Goal: Task Accomplishment & Management: Complete application form

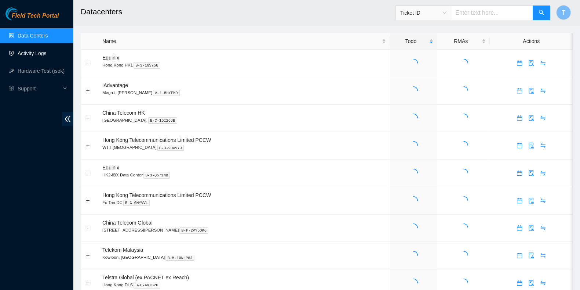
click at [46, 56] on link "Activity Logs" at bounding box center [32, 53] width 29 height 6
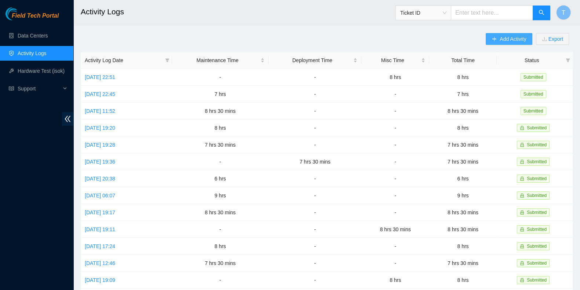
click at [510, 35] on span "Add Activity" at bounding box center [513, 39] width 26 height 8
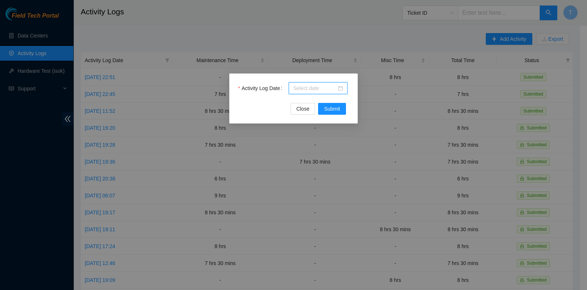
click at [299, 87] on input "Activity Log Date" at bounding box center [314, 88] width 43 height 8
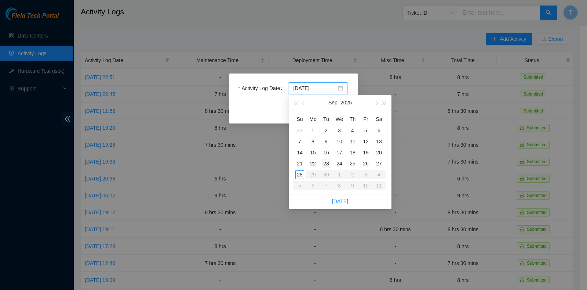
type input "[DATE]"
click at [340, 159] on div "24" at bounding box center [339, 163] width 9 height 9
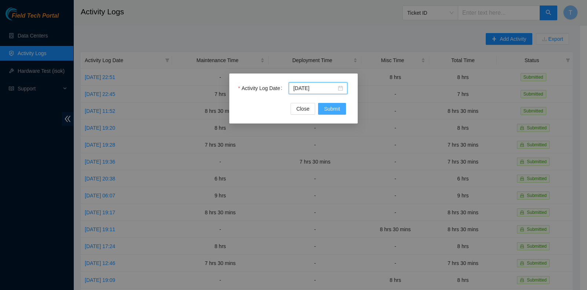
click at [336, 107] on span "Submit" at bounding box center [332, 109] width 16 height 8
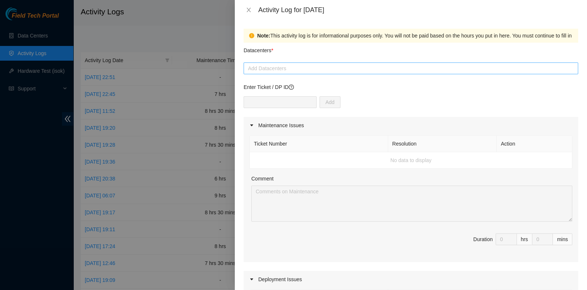
click at [277, 67] on div at bounding box center [411, 68] width 331 height 9
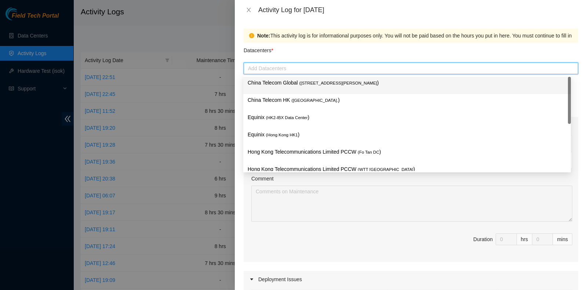
click at [278, 84] on p "China Telecom Global ( [STREET_ADDRESS][PERSON_NAME] )" at bounding box center [407, 83] width 319 height 8
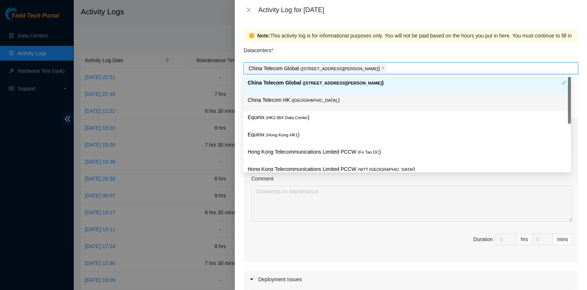
click at [277, 96] on p "China Telecom HK ( [GEOGRAPHIC_DATA] )" at bounding box center [407, 100] width 319 height 8
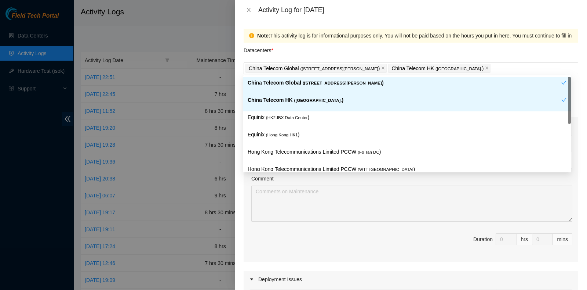
click at [378, 53] on div "Datacenters *" at bounding box center [411, 53] width 335 height 20
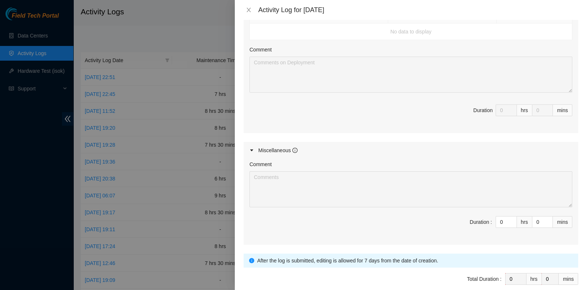
scroll to position [315, 0]
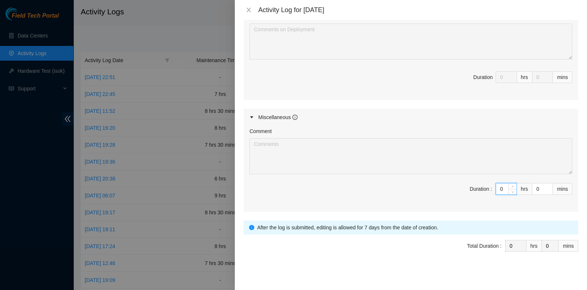
drag, startPoint x: 494, startPoint y: 185, endPoint x: 481, endPoint y: 184, distance: 12.1
click at [481, 184] on span "Duration : 0 hrs 0 mins" at bounding box center [411, 193] width 323 height 21
type input "5"
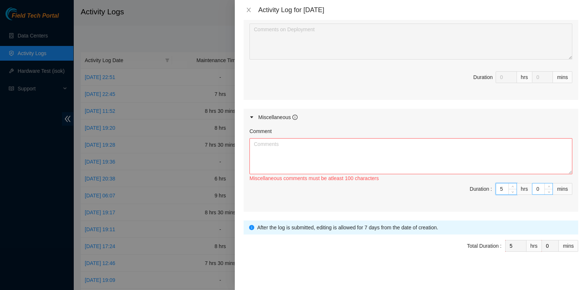
type input "5"
click at [532, 185] on input "0" at bounding box center [542, 188] width 20 height 11
type input "30"
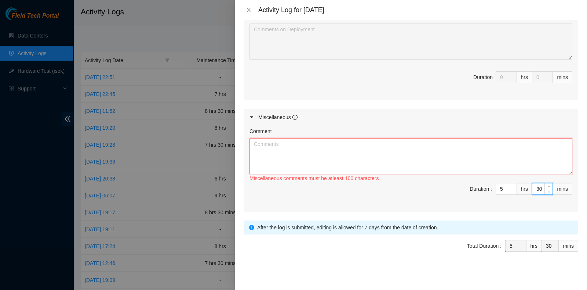
click at [358, 151] on textarea "Comment" at bounding box center [411, 156] width 323 height 36
paste textarea "GBSW Induction and Training....................................................…"
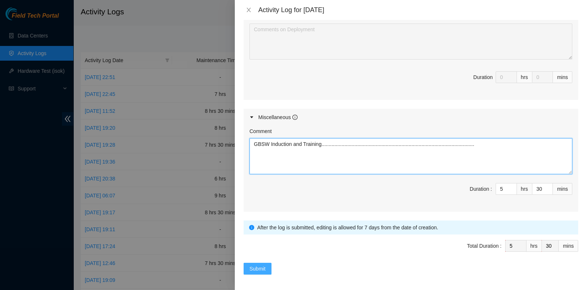
type textarea "GBSW Induction and Training....................................................…"
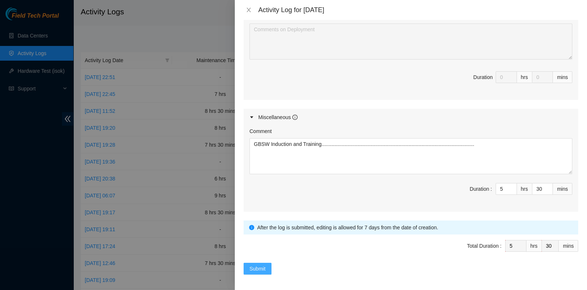
click at [263, 267] on span "Submit" at bounding box center [258, 268] width 16 height 8
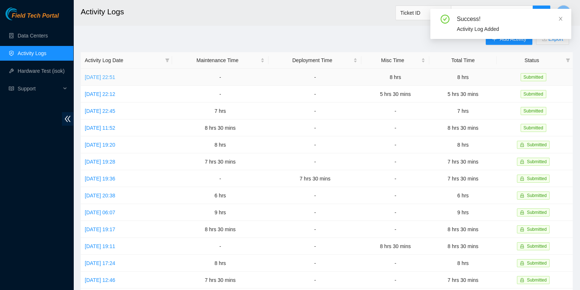
click at [106, 79] on link "[DATE] 22:51" at bounding box center [100, 77] width 30 height 6
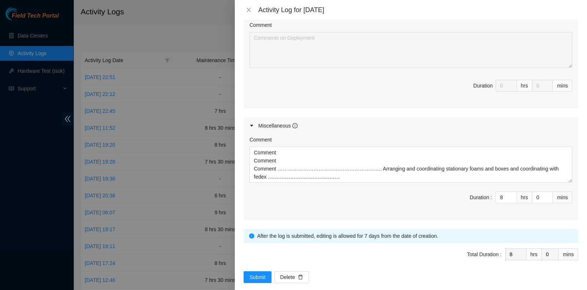
scroll to position [346, 0]
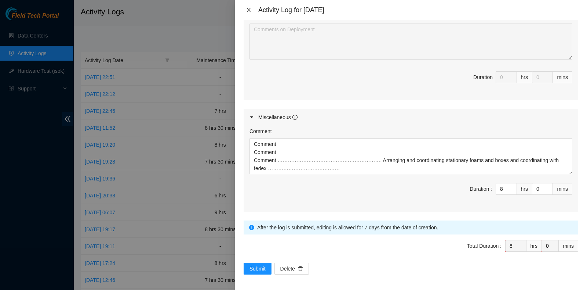
click at [251, 8] on icon "close" at bounding box center [249, 10] width 6 height 6
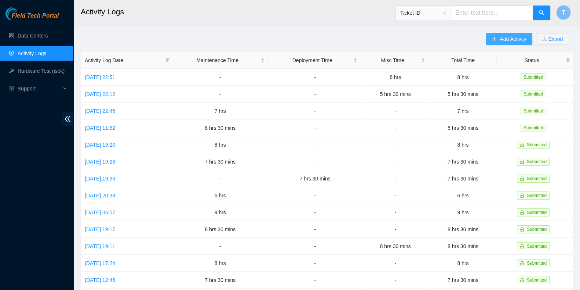
click at [512, 39] on span "Add Activity" at bounding box center [513, 39] width 26 height 8
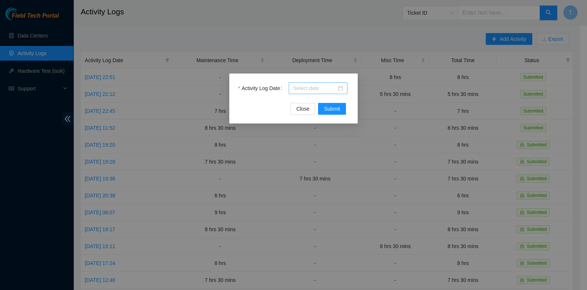
click at [310, 85] on input "Activity Log Date" at bounding box center [314, 88] width 43 height 8
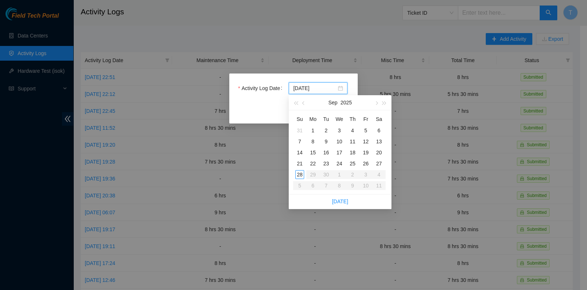
type input "[DATE]"
click at [366, 158] on td "26" at bounding box center [365, 163] width 13 height 11
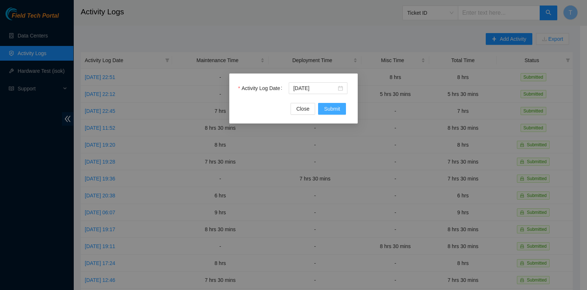
click at [334, 111] on span "Submit" at bounding box center [332, 109] width 16 height 8
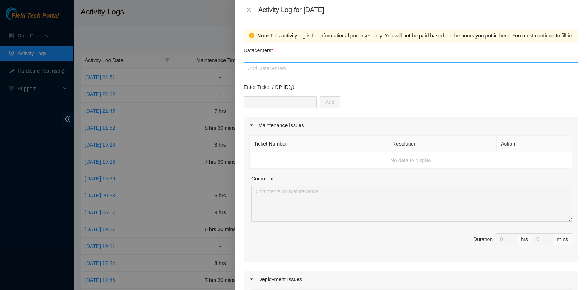
click at [295, 69] on div at bounding box center [411, 68] width 331 height 9
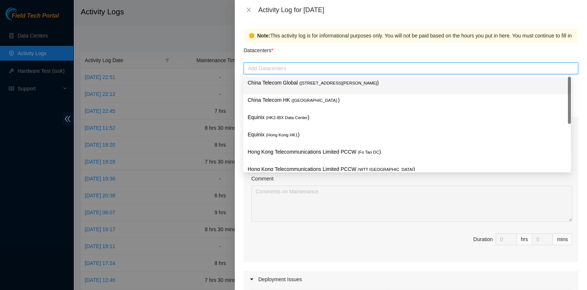
click at [294, 80] on p "China Telecom Global ( [STREET_ADDRESS][PERSON_NAME] )" at bounding box center [407, 83] width 319 height 8
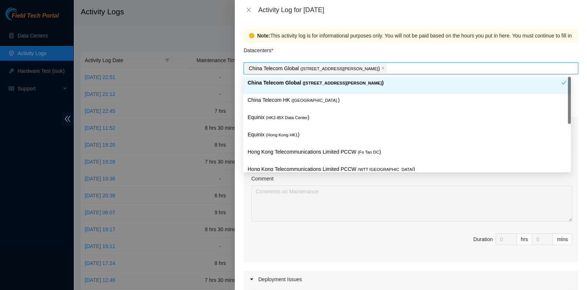
click at [293, 95] on div "China Telecom HK ( [GEOGRAPHIC_DATA] )" at bounding box center [407, 102] width 328 height 17
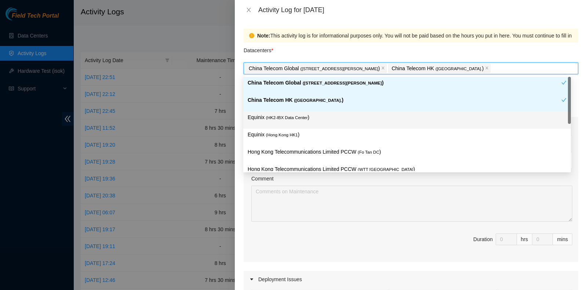
click at [290, 124] on div "Equinix ( HK2-IBX Data Center )" at bounding box center [407, 120] width 319 height 14
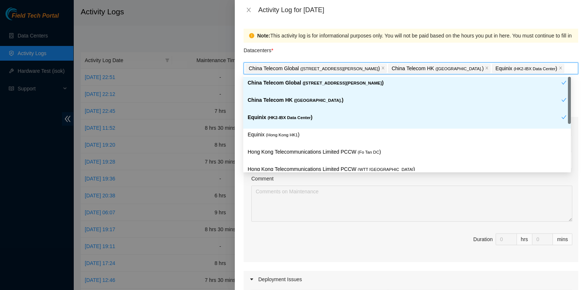
click at [315, 45] on div "Datacenters *" at bounding box center [411, 53] width 335 height 20
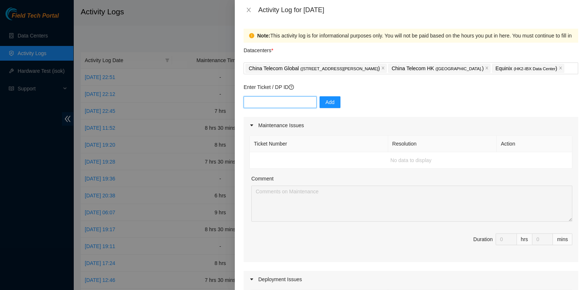
click at [286, 97] on input "text" at bounding box center [280, 102] width 73 height 12
paste input "DP81310"
type input "DP81310"
click at [336, 94] on div "Enter Ticket / DP ID DP81310 Add" at bounding box center [411, 100] width 335 height 34
click at [331, 106] on button "Add" at bounding box center [330, 102] width 21 height 12
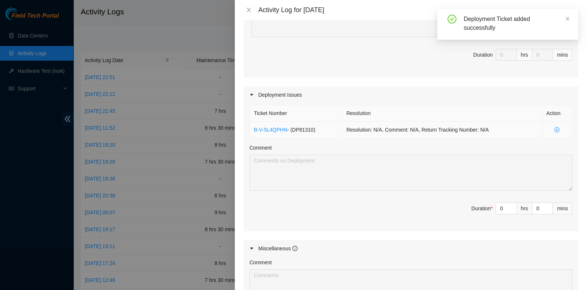
scroll to position [183, 0]
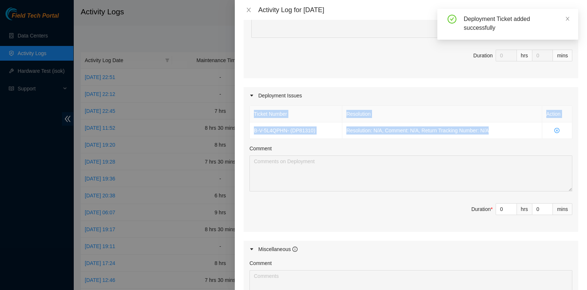
drag, startPoint x: 499, startPoint y: 129, endPoint x: 243, endPoint y: 112, distance: 256.3
click at [244, 112] on div "Ticket Number Resolution Action B-V-5L4QPHN - ( DP81310 ) Resolution: N/A, Comm…" at bounding box center [411, 168] width 335 height 128
copy table "Ticket Number Resolution Action B-V-5L4QPHN - ( DP81310 ) Resolution: N/A, Comm…"
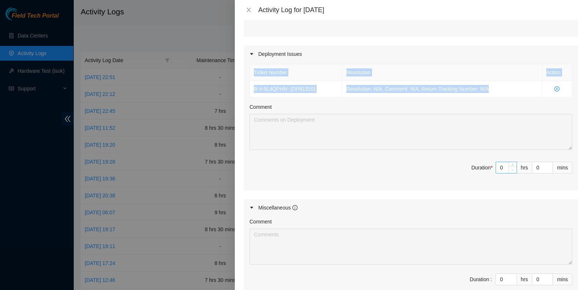
scroll to position [225, 0]
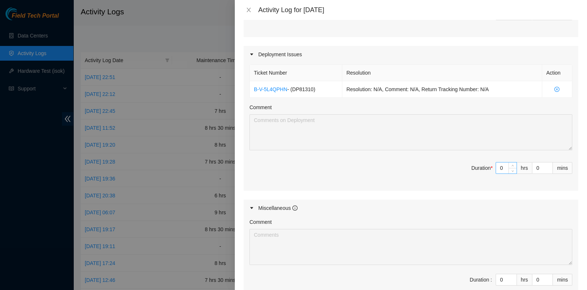
click at [496, 165] on input "0" at bounding box center [506, 167] width 21 height 11
click at [496, 166] on input "0" at bounding box center [506, 167] width 21 height 11
type input "6"
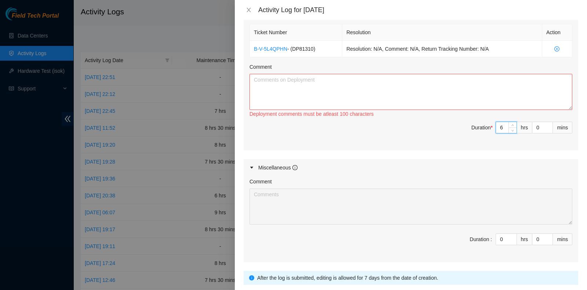
scroll to position [315, 0]
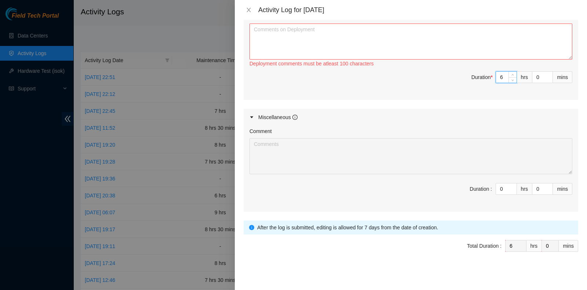
type input "6"
click at [307, 47] on textarea "Comment" at bounding box center [411, 41] width 323 height 36
paste textarea "Ticket Number Resolution Action B-V-5L4QPHN - (DP81310) Resolution: N/A, Commen…"
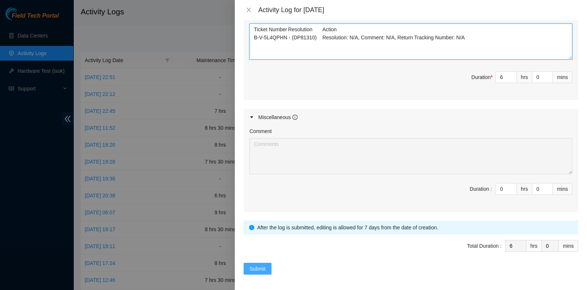
type textarea "Ticket Number Resolution Action B-V-5L4QPHN - (DP81310) Resolution: N/A, Commen…"
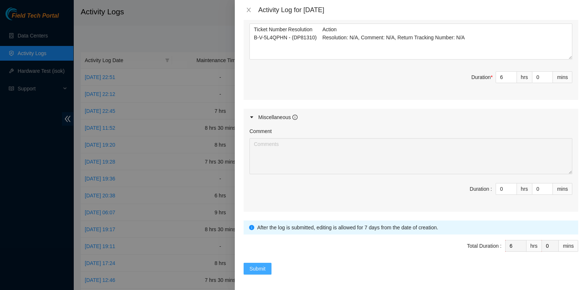
click at [259, 265] on span "Submit" at bounding box center [258, 268] width 16 height 8
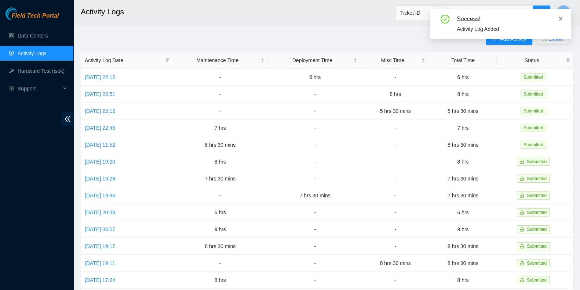
click at [563, 17] on icon "close" at bounding box center [560, 18] width 5 height 5
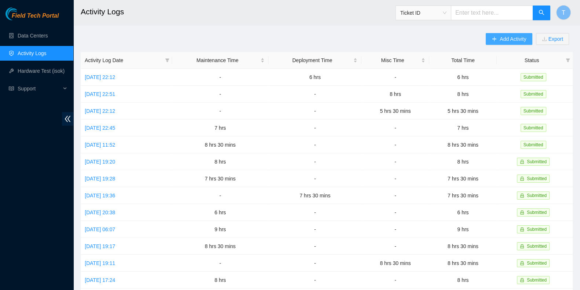
click at [516, 33] on button "Add Activity" at bounding box center [509, 39] width 46 height 12
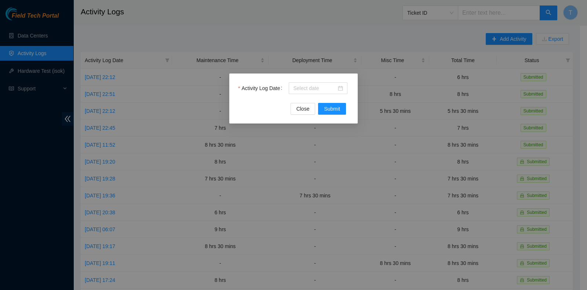
click at [328, 81] on div "Activity Log Date Close Submit" at bounding box center [293, 98] width 128 height 50
click at [328, 91] on input "Activity Log Date" at bounding box center [314, 88] width 43 height 8
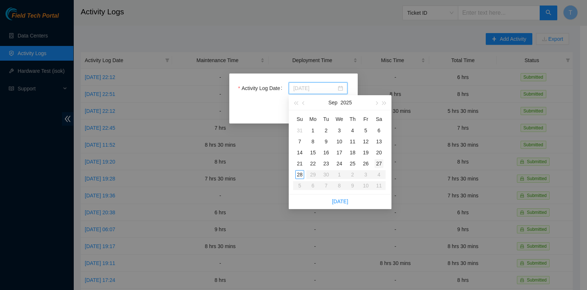
type input "[DATE]"
click at [379, 162] on div "27" at bounding box center [379, 163] width 9 height 9
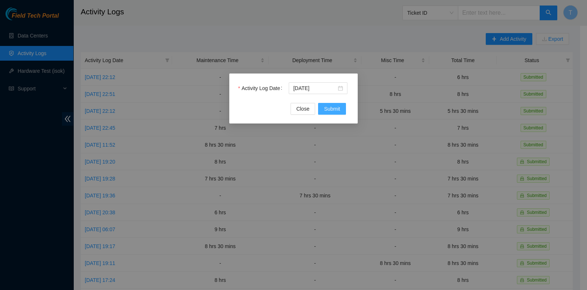
click at [336, 105] on span "Submit" at bounding box center [332, 109] width 16 height 8
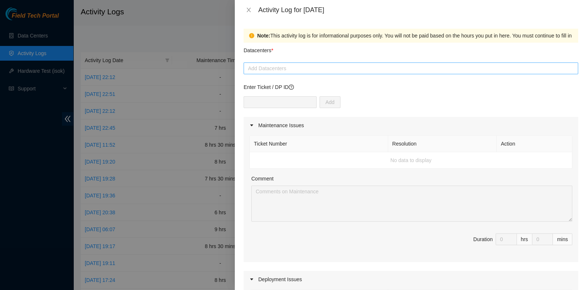
click at [290, 70] on div at bounding box center [411, 68] width 331 height 9
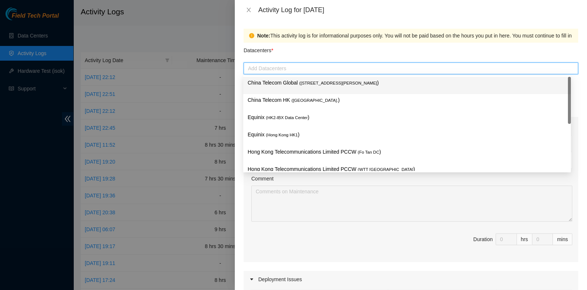
click at [290, 89] on div "China Telecom Global ( [STREET_ADDRESS][PERSON_NAME] )" at bounding box center [407, 86] width 319 height 14
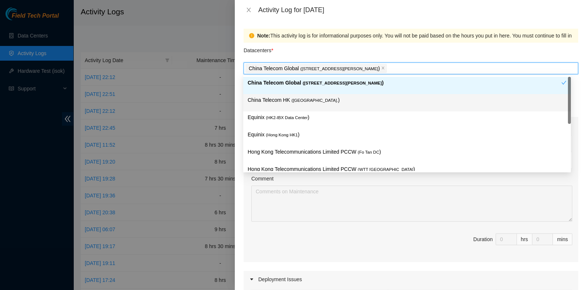
click at [289, 103] on p "China Telecom HK ( [GEOGRAPHIC_DATA] )" at bounding box center [407, 100] width 319 height 8
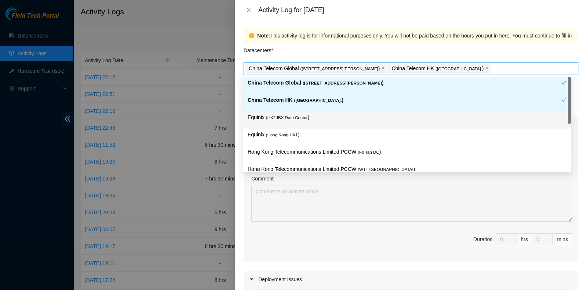
click at [285, 122] on div "Equinix ( HK2-IBX Data Center )" at bounding box center [407, 120] width 319 height 14
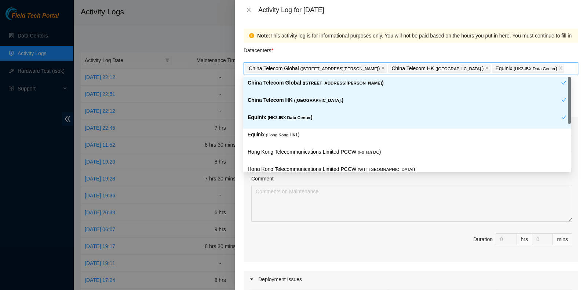
click at [305, 55] on div "Datacenters *" at bounding box center [411, 53] width 335 height 20
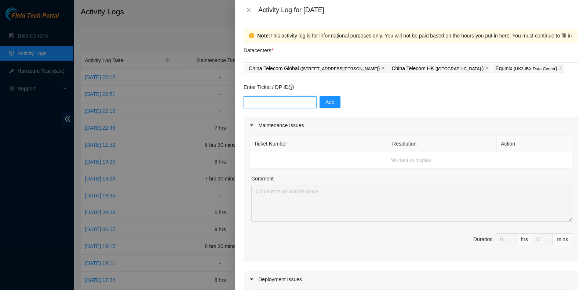
click at [302, 106] on input "text" at bounding box center [280, 102] width 73 height 12
paste input "DP83374"
type input "DP83374"
click at [320, 100] on button "Add" at bounding box center [330, 102] width 21 height 12
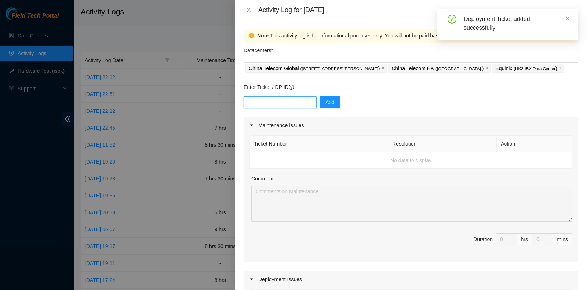
click at [263, 102] on input "text" at bounding box center [280, 102] width 73 height 12
paste input "DP56169"
click at [309, 102] on input "DP56169" at bounding box center [280, 102] width 73 height 12
type input "DP56169"
click at [320, 103] on button "Add" at bounding box center [330, 102] width 21 height 12
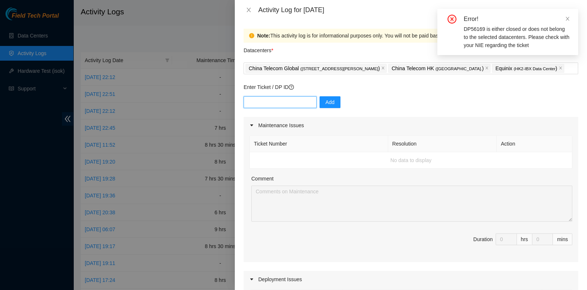
click at [265, 98] on input "text" at bounding box center [280, 102] width 73 height 12
paste input "DP56169"
type input "DP56169"
click at [326, 103] on span "Add" at bounding box center [330, 102] width 9 height 8
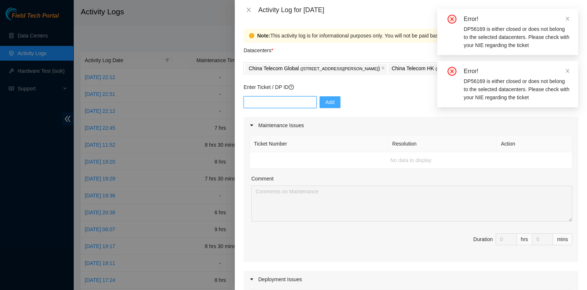
click at [283, 99] on input "text" at bounding box center [280, 102] width 73 height 12
paste input "DP56169"
click at [249, 102] on input "DP56169" at bounding box center [280, 102] width 73 height 12
type input "DP56169"
click at [296, 110] on div "DP56169 Add" at bounding box center [411, 106] width 335 height 21
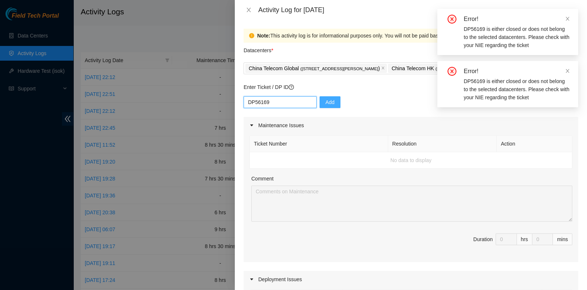
click at [294, 101] on input "DP56169" at bounding box center [280, 102] width 73 height 12
click at [326, 102] on span "Add" at bounding box center [330, 102] width 9 height 8
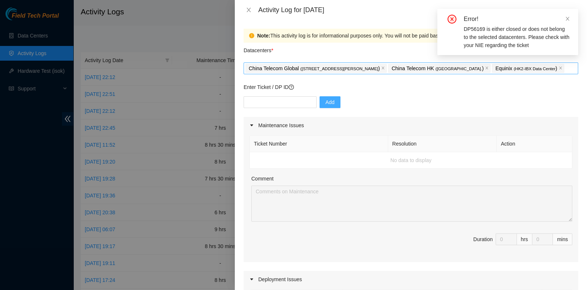
click at [560, 69] on div "China Telecom Global ( [STREET_ADDRESS][PERSON_NAME] Telecom HK ( [GEOGRAPHIC_D…" at bounding box center [411, 68] width 331 height 10
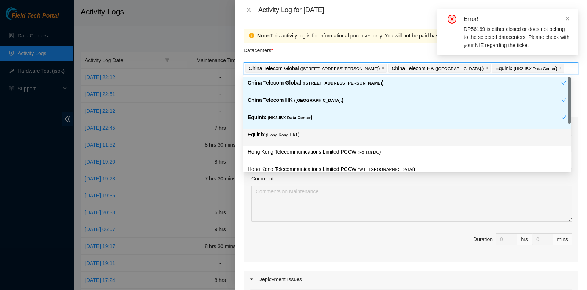
click at [349, 137] on p "Equinix ( [GEOGRAPHIC_DATA] HK1 )" at bounding box center [407, 134] width 319 height 8
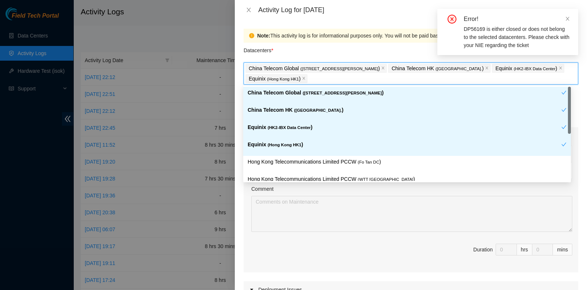
click at [347, 153] on div "Equinix ( [GEOGRAPHIC_DATA] HK1 )" at bounding box center [405, 147] width 314 height 14
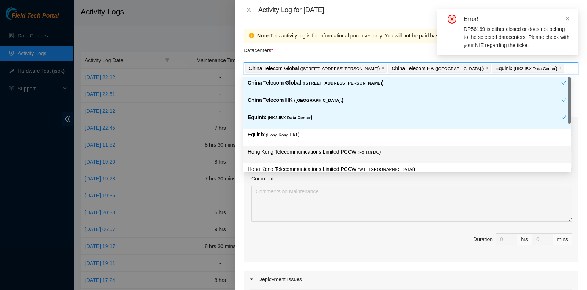
click at [347, 153] on p "Hong Kong Telecommunications Limited PCCW ( Fo Tan DC )" at bounding box center [407, 152] width 319 height 8
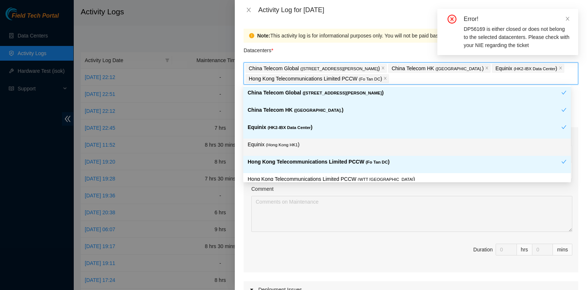
click at [334, 150] on div "Equinix ( [GEOGRAPHIC_DATA] HK1 )" at bounding box center [407, 147] width 319 height 14
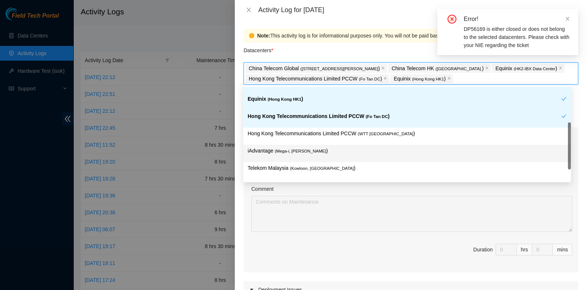
click at [348, 151] on p "iAdvantage ( Mega-i, Chai Wan )" at bounding box center [407, 150] width 319 height 8
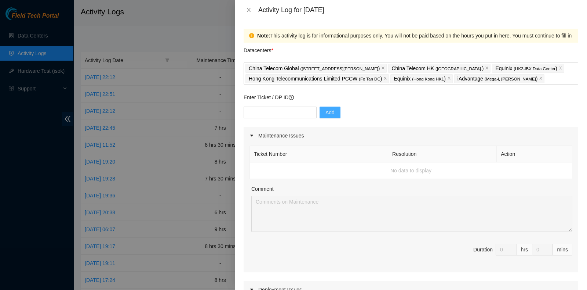
click at [329, 106] on button "Add" at bounding box center [330, 112] width 21 height 12
click at [329, 108] on span "Add" at bounding box center [330, 112] width 9 height 8
click at [304, 106] on input "text" at bounding box center [280, 112] width 73 height 12
paste input "DP56169"
type input "DP56169"
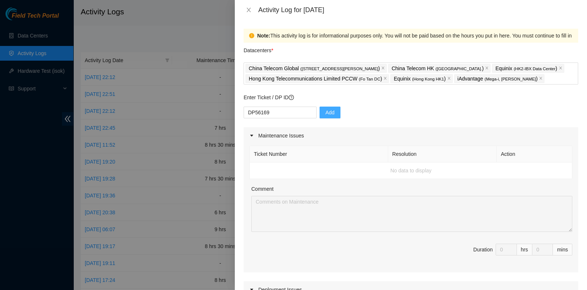
click at [326, 109] on span "Add" at bounding box center [330, 112] width 9 height 8
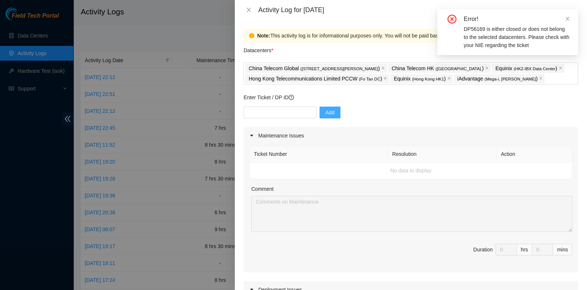
click at [483, 141] on div "Maintenance Issues" at bounding box center [411, 135] width 335 height 17
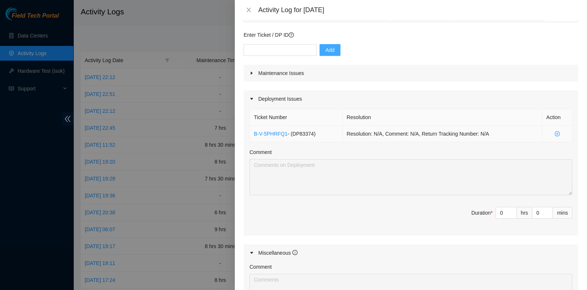
scroll to position [62, 0]
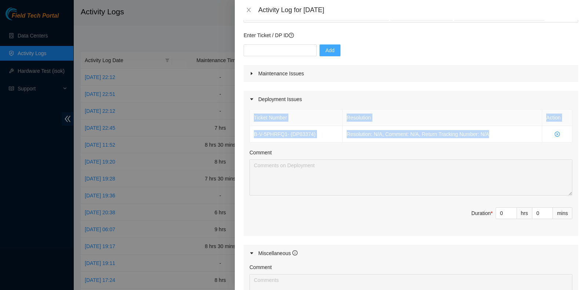
drag, startPoint x: 484, startPoint y: 134, endPoint x: 247, endPoint y: 119, distance: 237.6
click at [247, 119] on div "Ticket Number Resolution Action B-V-5PHRFQ1 - ( DP83374 ) Resolution: N/A, Comm…" at bounding box center [411, 172] width 335 height 128
copy table "Ticket Number Resolution Action B-V-5PHRFQ1 - ( DP83374 ) Resolution: N/A, Comm…"
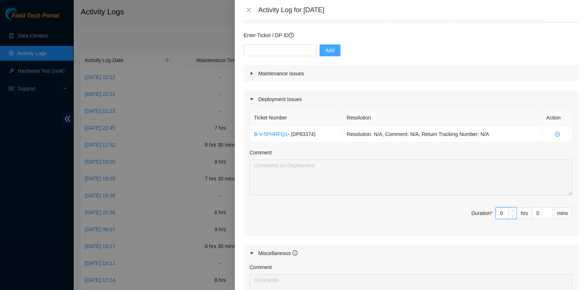
drag, startPoint x: 497, startPoint y: 215, endPoint x: 488, endPoint y: 212, distance: 9.6
click at [488, 212] on span "Duration * 0 hrs 0 mins" at bounding box center [411, 217] width 323 height 21
type input "4"
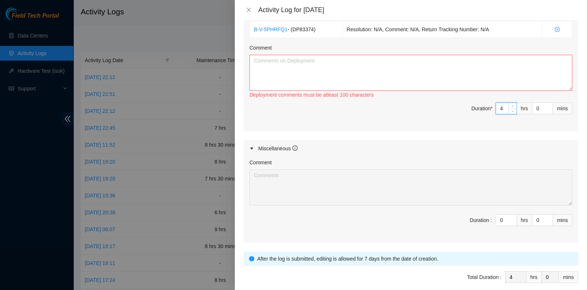
type input "4"
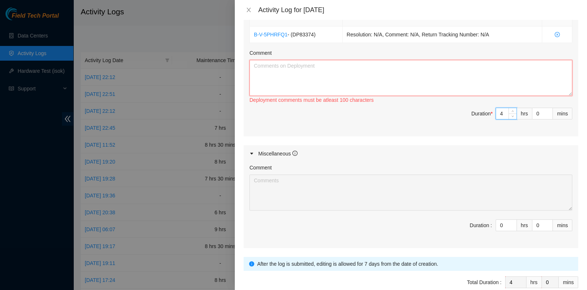
click at [270, 66] on textarea "Comment" at bounding box center [411, 78] width 323 height 36
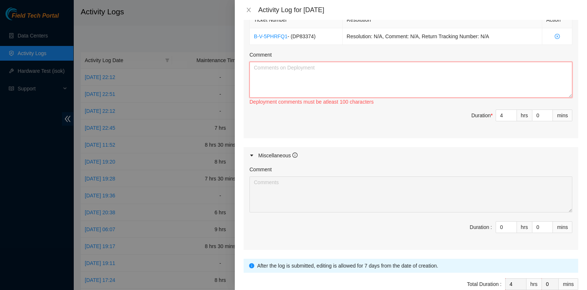
paste textarea "Ticket Number Resolution Action B-V-5PHRFQ1 - (DP83374) Resolution: N/A, Commen…"
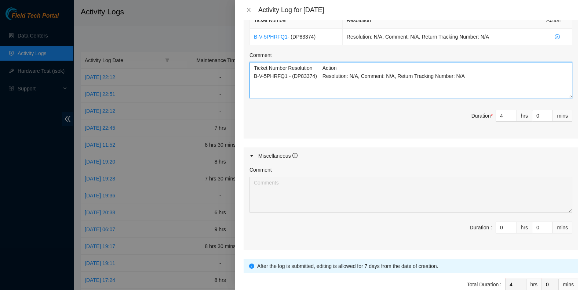
scroll to position [198, 0]
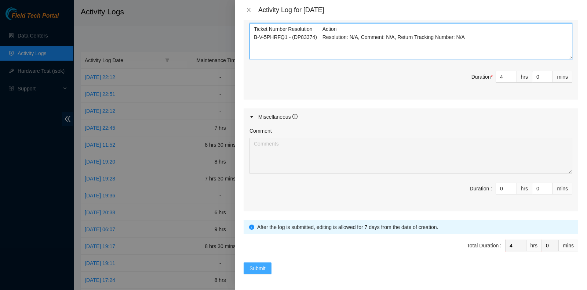
type textarea "Ticket Number Resolution Action B-V-5PHRFQ1 - (DP83374) Resolution: N/A, Commen…"
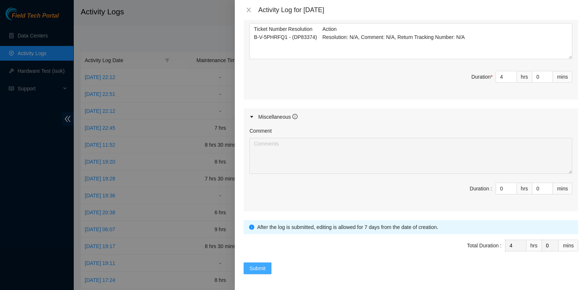
click at [258, 262] on button "Submit" at bounding box center [258, 268] width 28 height 12
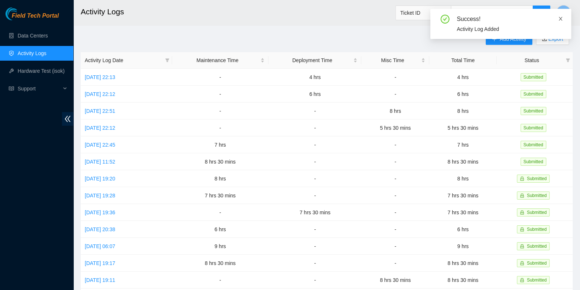
click at [561, 16] on icon "close" at bounding box center [560, 18] width 5 height 5
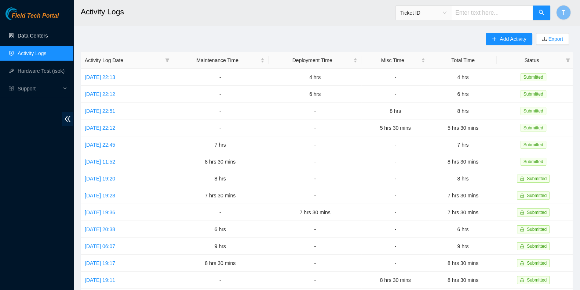
click at [41, 39] on link "Data Centers" at bounding box center [33, 36] width 30 height 6
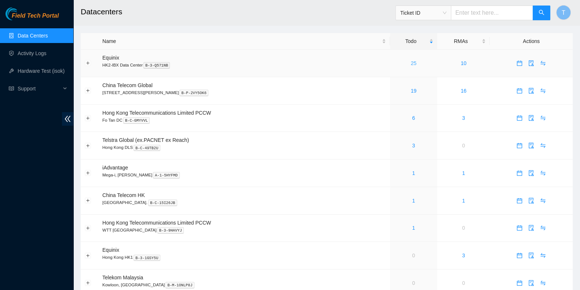
click at [411, 63] on link "25" at bounding box center [414, 63] width 6 height 6
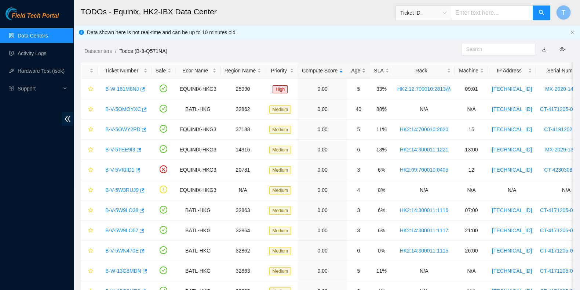
click at [362, 69] on div "Age" at bounding box center [358, 70] width 15 height 8
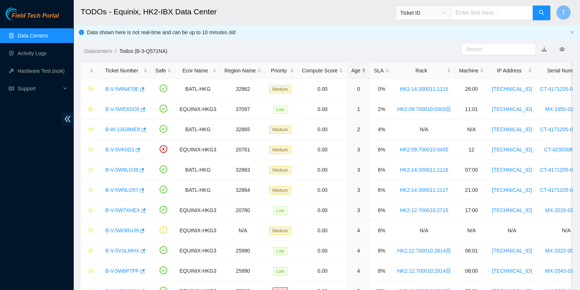
click at [357, 67] on div "Age" at bounding box center [358, 70] width 15 height 8
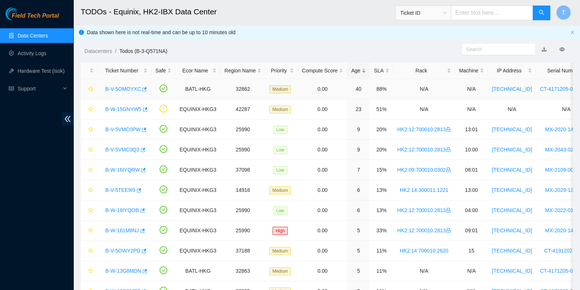
click at [124, 87] on link "B-V-5OMOYXC" at bounding box center [123, 89] width 36 height 6
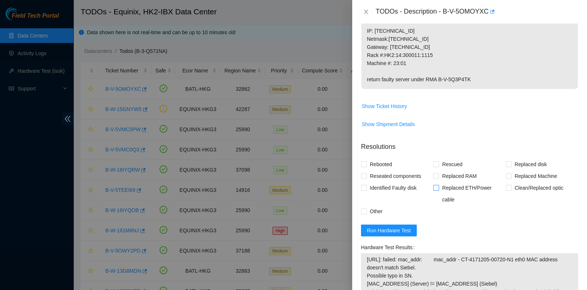
scroll to position [275, 0]
click at [463, 252] on div "Hardware Test Results" at bounding box center [469, 247] width 217 height 12
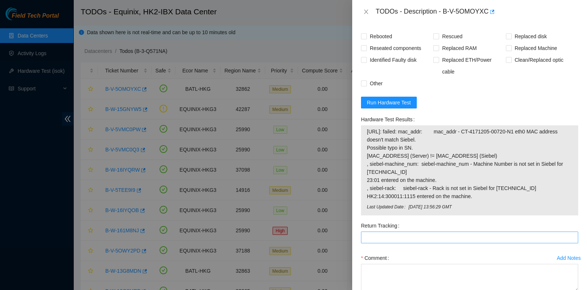
scroll to position [404, 0]
click at [371, 98] on span "Run Hardware Test" at bounding box center [389, 102] width 44 height 8
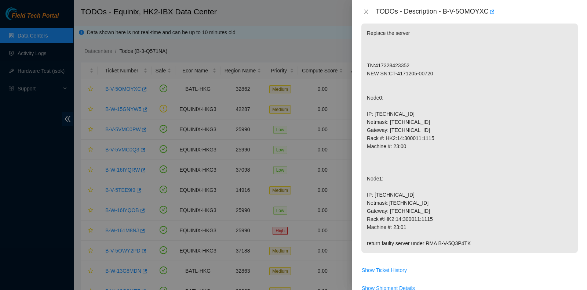
scroll to position [0, 0]
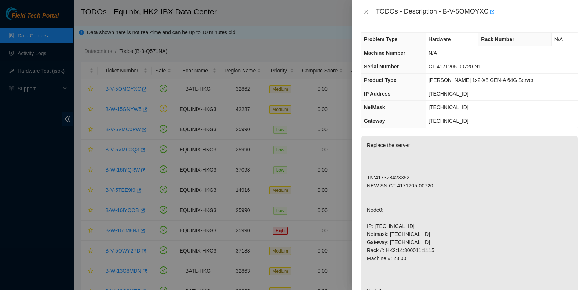
click at [0, 182] on div at bounding box center [293, 145] width 587 height 290
click at [368, 13] on icon "close" at bounding box center [366, 12] width 6 height 6
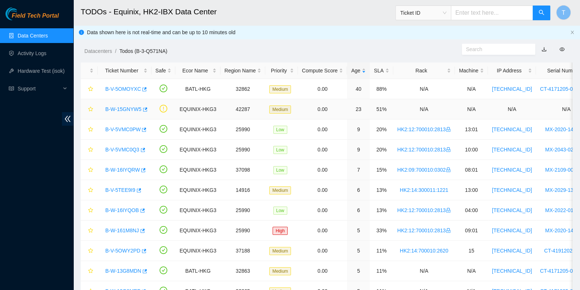
click at [117, 109] on link "B-W-15GNYW5" at bounding box center [123, 109] width 36 height 6
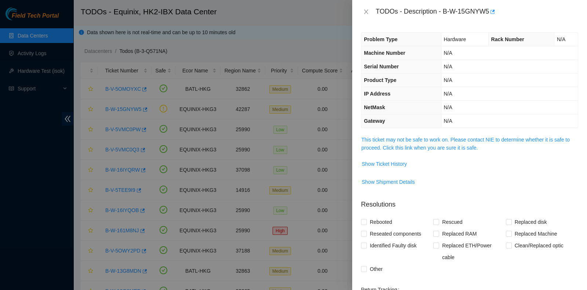
click at [470, 130] on div "Problem Type Hardware Rack Number N/A Machine Number N/A Serial Number N/A Prod…" at bounding box center [469, 156] width 235 height 266
click at [472, 135] on td "This ticket may not be safe to work on. Please contact NIE to determine whether…" at bounding box center [469, 146] width 217 height 22
click at [472, 139] on link "This ticket may not be safe to work on. Please contact NIE to determine whether…" at bounding box center [465, 144] width 208 height 14
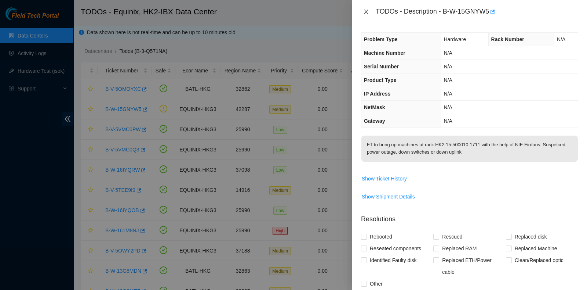
click at [363, 14] on button "Close" at bounding box center [366, 11] width 10 height 7
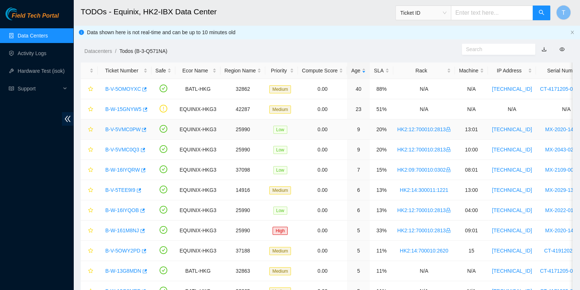
click at [132, 128] on link "B-V-5VMC0PW" at bounding box center [122, 129] width 35 height 6
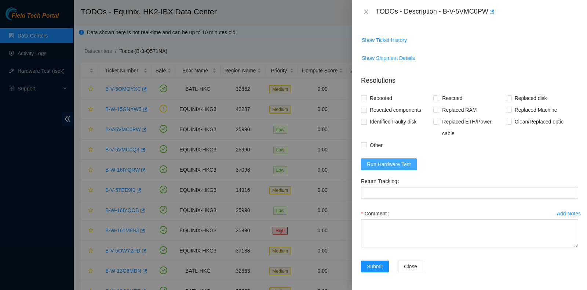
scroll to position [321, 0]
click at [407, 168] on span "Run Hardware Test" at bounding box center [389, 164] width 44 height 8
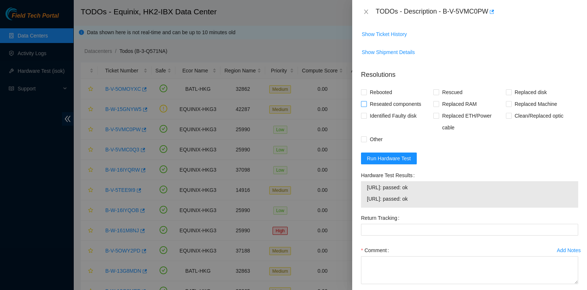
click at [385, 110] on span "Reseated components" at bounding box center [395, 104] width 57 height 12
click at [366, 106] on input "Reseated components" at bounding box center [363, 103] width 5 height 5
checkbox input "true"
click at [382, 98] on span "Rebooted" at bounding box center [381, 92] width 28 height 12
click at [366, 94] on input "Rebooted" at bounding box center [363, 91] width 5 height 5
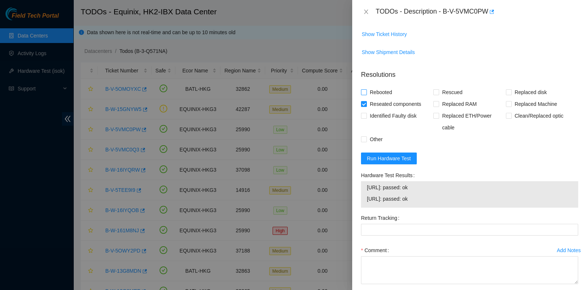
checkbox input "true"
click at [431, 131] on div "Rebooted Rescued Replaced disk Reseated components Replaced RAM Replaced Machin…" at bounding box center [469, 115] width 217 height 59
click at [435, 94] on input "Rescued" at bounding box center [435, 91] width 5 height 5
checkbox input "true"
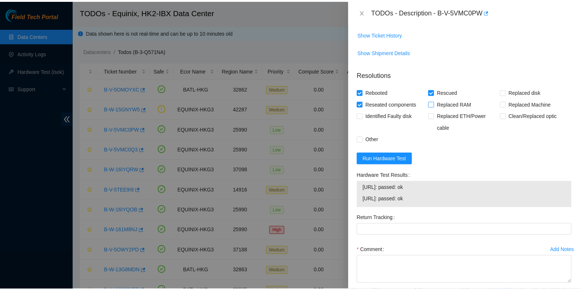
scroll to position [397, 0]
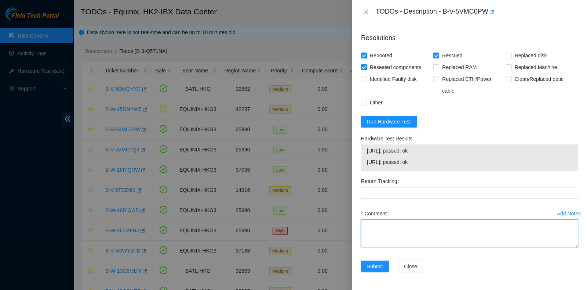
click at [455, 223] on textarea "Comment" at bounding box center [469, 233] width 217 height 28
type textarea "pass ok"
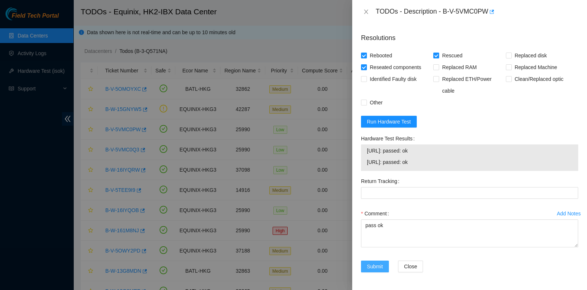
click at [379, 264] on span "Submit" at bounding box center [375, 266] width 16 height 8
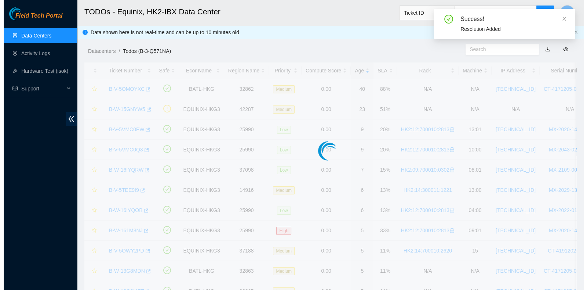
scroll to position [198, 0]
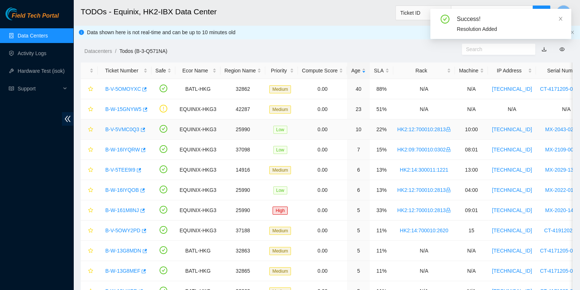
drag, startPoint x: 118, startPoint y: 129, endPoint x: 191, endPoint y: 174, distance: 85.9
click at [118, 129] on link "B-V-5VMC0Q3" at bounding box center [122, 129] width 34 height 6
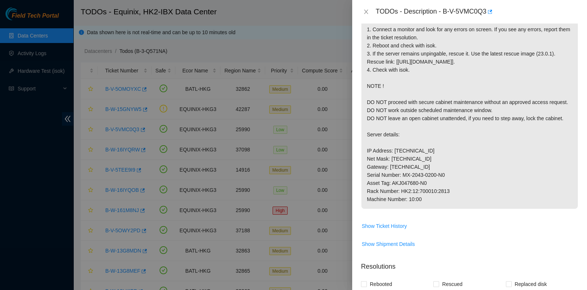
scroll to position [354, 0]
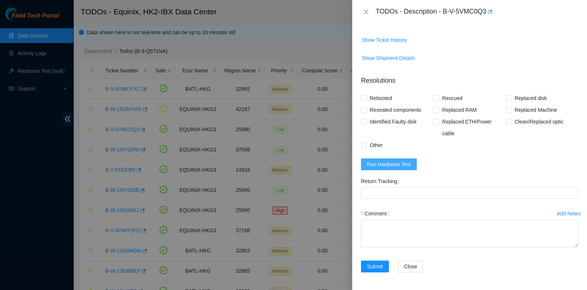
click at [407, 160] on span "Run Hardware Test" at bounding box center [389, 164] width 44 height 8
click at [382, 108] on span "Reseated components" at bounding box center [395, 110] width 57 height 12
click at [366, 108] on input "Reseated components" at bounding box center [363, 109] width 5 height 5
checkbox input "true"
click at [382, 97] on span "Rebooted" at bounding box center [381, 98] width 28 height 12
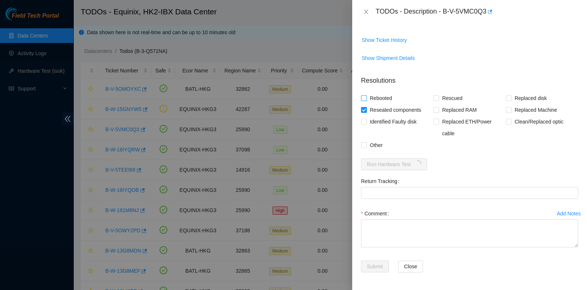
click at [366, 97] on input "Rebooted" at bounding box center [363, 97] width 5 height 5
checkbox input "true"
drag, startPoint x: 437, startPoint y: 97, endPoint x: 441, endPoint y: 100, distance: 5.2
click at [439, 97] on span "Rescued" at bounding box center [452, 98] width 26 height 12
click at [437, 97] on input "Rescued" at bounding box center [435, 97] width 5 height 5
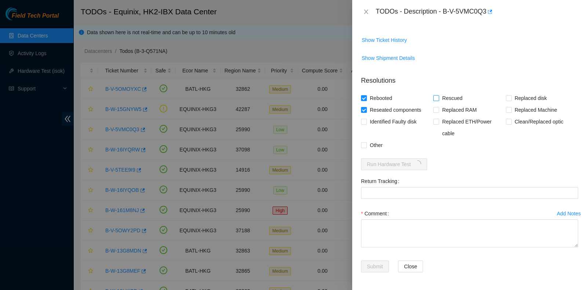
checkbox input "true"
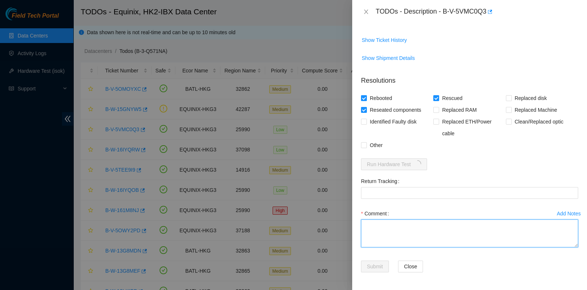
click at [411, 235] on textarea "Comment" at bounding box center [469, 233] width 217 height 28
type textarea "pass ok"
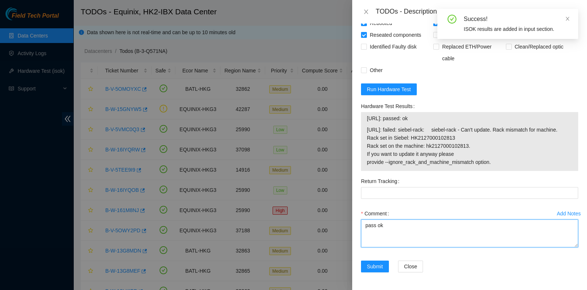
scroll to position [437, 0]
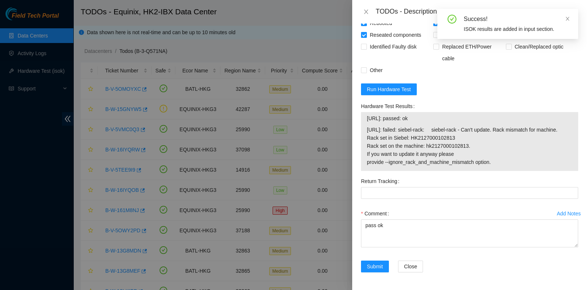
click at [368, 259] on div "Add Notes Comment pass ok" at bounding box center [469, 233] width 223 height 53
click at [379, 264] on span "Submit" at bounding box center [375, 266] width 16 height 8
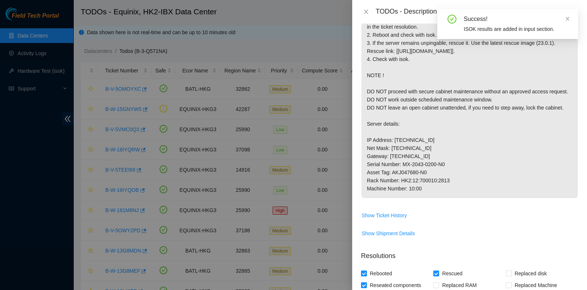
scroll to position [0, 0]
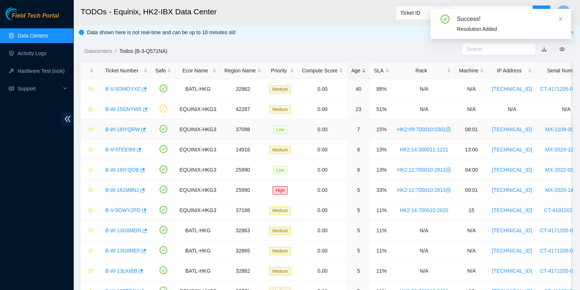
click at [128, 130] on link "B-W-16IYQRW" at bounding box center [122, 129] width 34 height 6
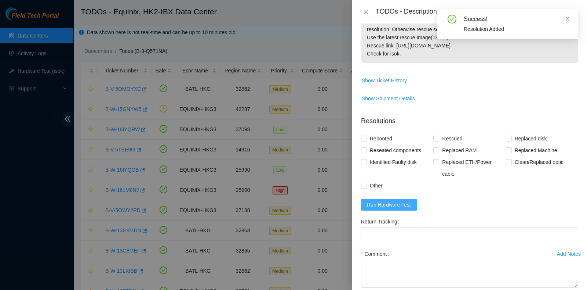
click at [396, 205] on span "Run Hardware Test" at bounding box center [389, 204] width 44 height 8
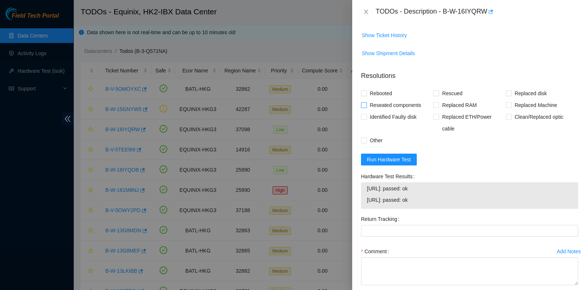
scroll to position [183, 0]
click at [384, 101] on span "Reseated components" at bounding box center [395, 104] width 57 height 12
click at [366, 101] on input "Reseated components" at bounding box center [363, 103] width 5 height 5
checkbox input "true"
click at [377, 88] on span "Rebooted" at bounding box center [381, 93] width 28 height 12
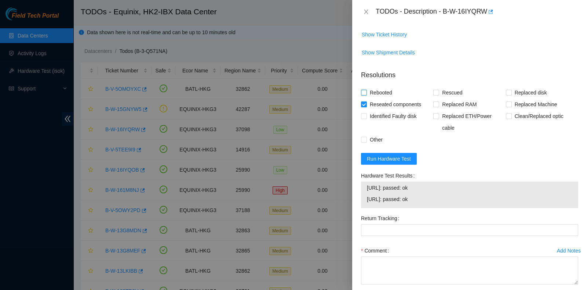
click at [366, 90] on input "Rebooted" at bounding box center [363, 92] width 5 height 5
checkbox input "true"
click at [458, 92] on span "Rescued" at bounding box center [452, 93] width 26 height 12
click at [439, 92] on input "Rescued" at bounding box center [435, 92] width 5 height 5
checkbox input "true"
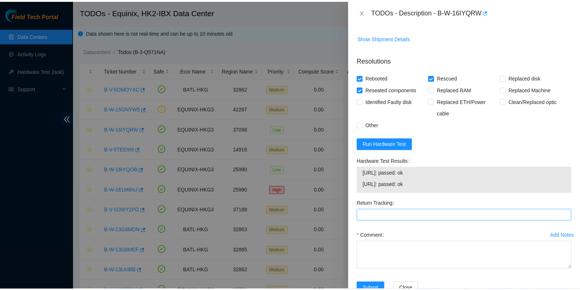
scroll to position [219, 0]
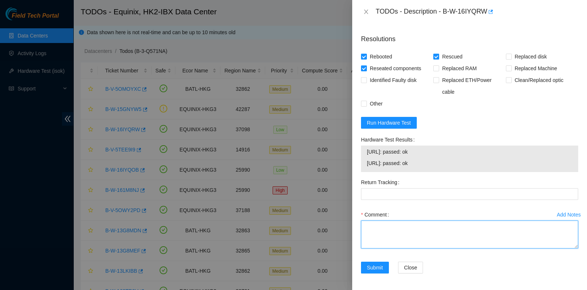
click at [444, 220] on textarea "Comment" at bounding box center [469, 234] width 217 height 28
type textarea "pass ok"
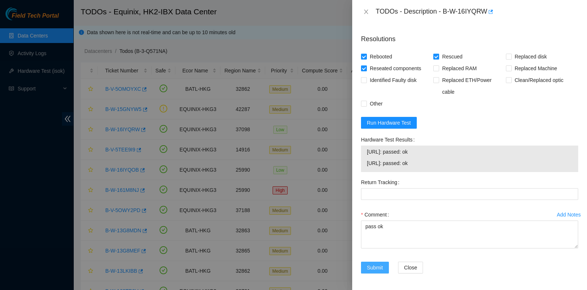
click at [374, 269] on span "Submit" at bounding box center [375, 267] width 16 height 8
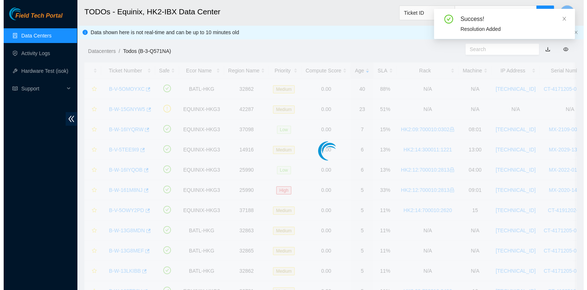
scroll to position [198, 0]
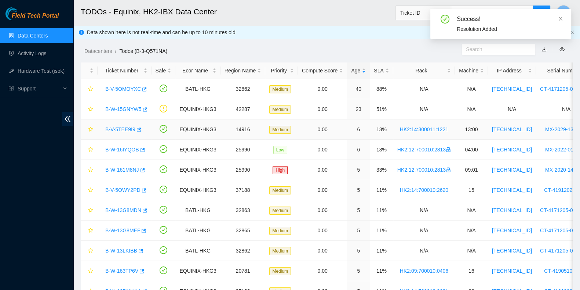
click at [123, 131] on link "B-V-5TEE9I9" at bounding box center [120, 129] width 30 height 6
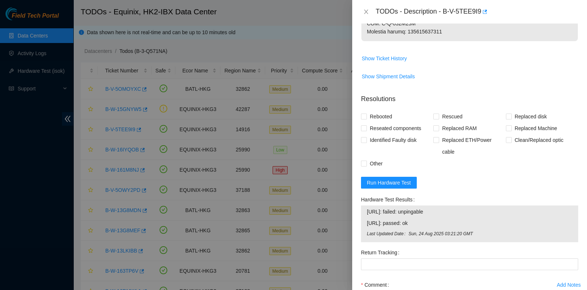
scroll to position [886, 0]
click at [392, 186] on span "Run Hardware Test" at bounding box center [389, 182] width 44 height 8
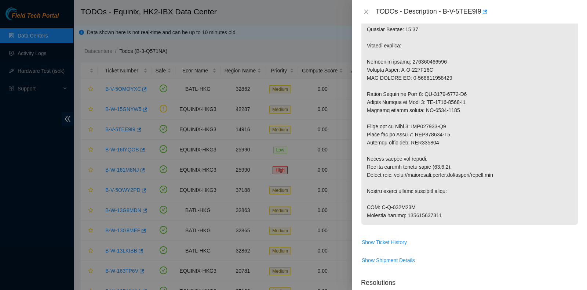
scroll to position [703, 0]
drag, startPoint x: 444, startPoint y: 9, endPoint x: 480, endPoint y: 21, distance: 37.8
click at [480, 21] on div "TODOs - Description - B-V-5TEE9I9" at bounding box center [469, 11] width 235 height 23
copy div "B-V-5TEE9I9"
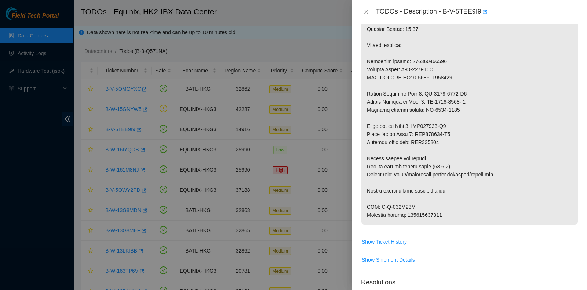
drag, startPoint x: 408, startPoint y: 229, endPoint x: 472, endPoint y: 233, distance: 64.0
copy p "417328426671"
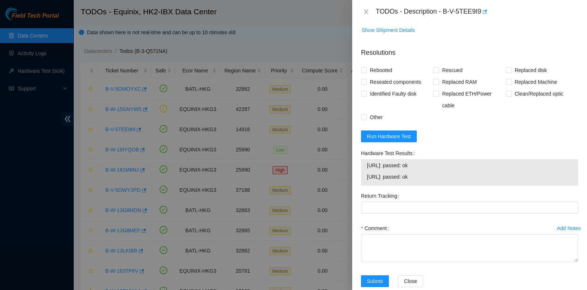
scroll to position [932, 0]
click at [516, 88] on span "Replaced Machine" at bounding box center [536, 82] width 48 height 12
click at [511, 84] on input "Replaced Machine" at bounding box center [508, 81] width 5 height 5
checkbox input "true"
click at [433, 72] on input "Rescued" at bounding box center [435, 69] width 5 height 5
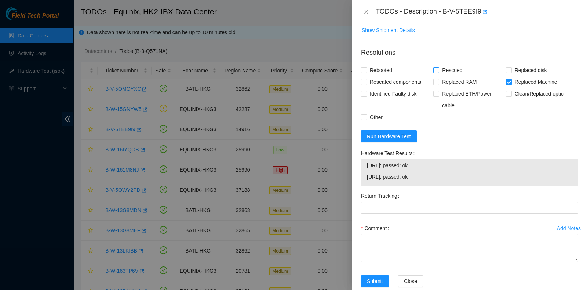
checkbox input "true"
click at [355, 104] on div "Problem Type Hardware Sub Type Tier 1 - Disk Error Rack Number HK2:14:300011:12…" at bounding box center [469, 156] width 235 height 266
click at [367, 76] on span "Rebooted" at bounding box center [381, 70] width 28 height 12
click at [366, 72] on input "Rebooted" at bounding box center [363, 69] width 5 height 5
checkbox input "true"
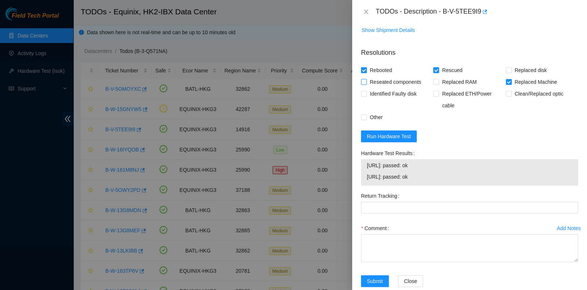
click at [372, 88] on span "Reseated components" at bounding box center [395, 82] width 57 height 12
click at [366, 84] on input "Reseated components" at bounding box center [363, 81] width 5 height 5
checkbox input "true"
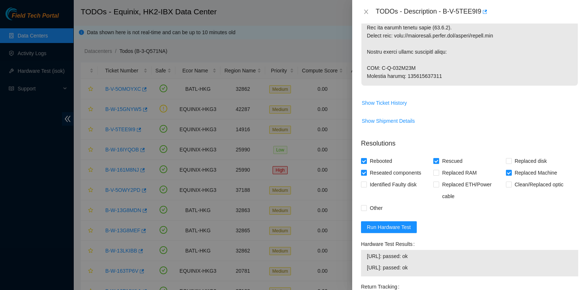
scroll to position [841, 0]
drag, startPoint x: 408, startPoint y: 91, endPoint x: 466, endPoint y: 91, distance: 57.6
copy p "417328426671"
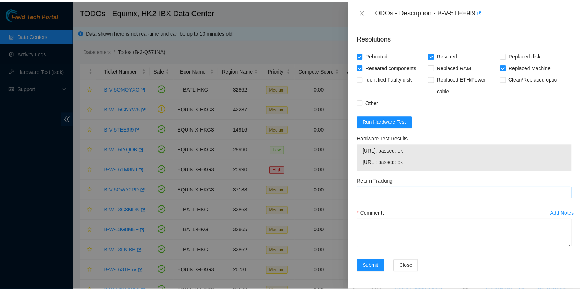
scroll to position [978, 0]
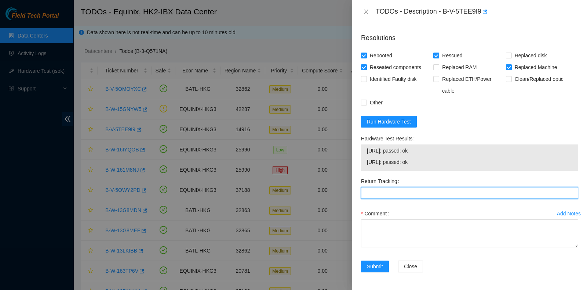
drag, startPoint x: 397, startPoint y: 189, endPoint x: 395, endPoint y: 204, distance: 15.6
click at [397, 189] on Tracking "Return Tracking" at bounding box center [469, 193] width 217 height 12
paste Tracking "417328426671"
type Tracking "417328426671"
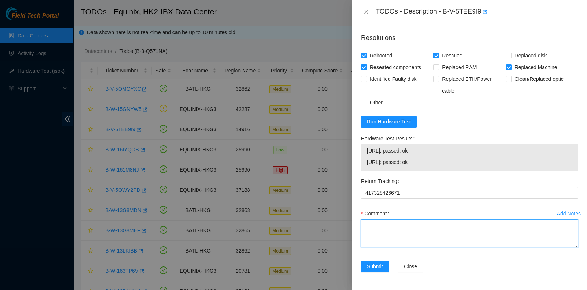
click at [393, 226] on textarea "Comment" at bounding box center [469, 233] width 217 height 28
type textarea "pass ok"
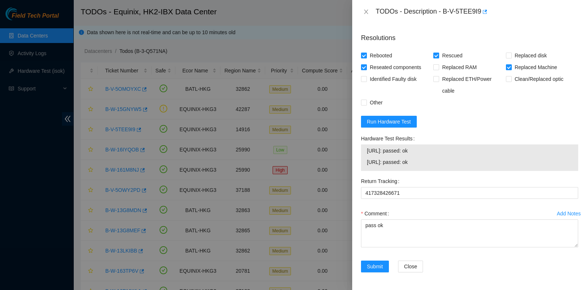
click at [4, 210] on div at bounding box center [293, 145] width 587 height 290
click at [371, 266] on span "Submit" at bounding box center [375, 266] width 16 height 8
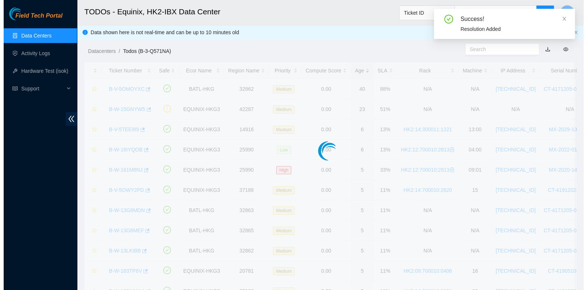
scroll to position [198, 0]
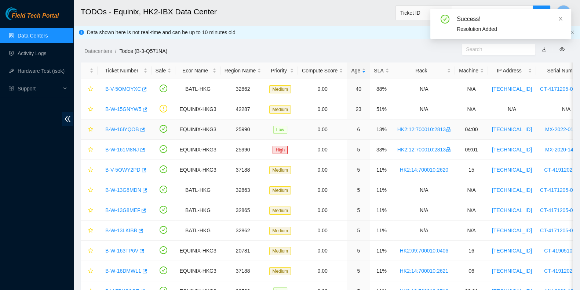
click at [121, 127] on link "B-W-16IYQOB" at bounding box center [122, 129] width 34 height 6
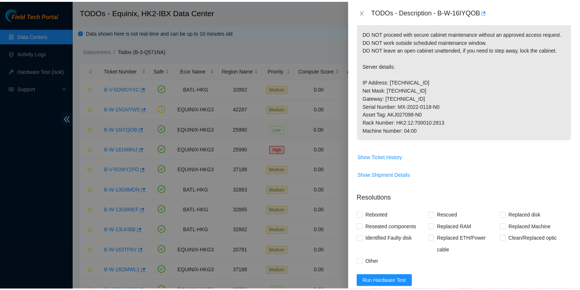
scroll to position [354, 0]
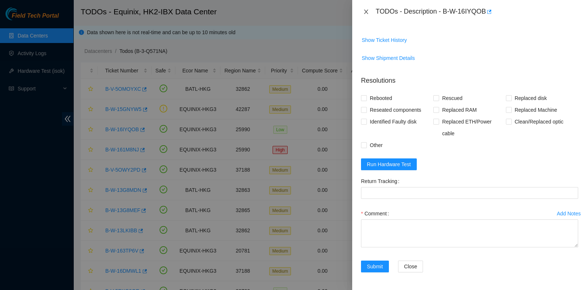
click at [366, 12] on icon "close" at bounding box center [366, 12] width 6 height 6
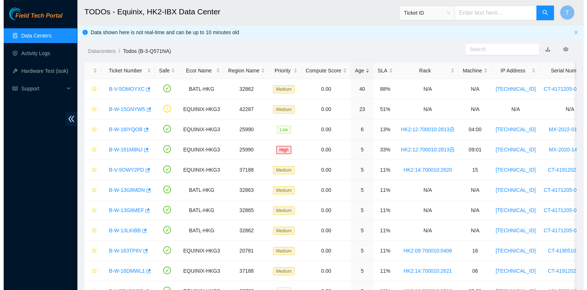
scroll to position [198, 0]
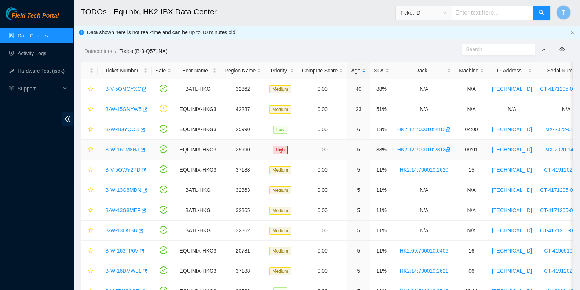
click at [120, 148] on link "B-W-161M8NJ" at bounding box center [122, 149] width 34 height 6
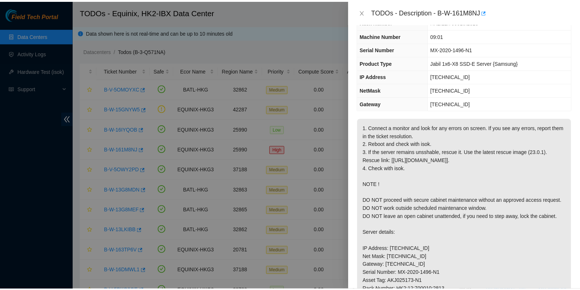
scroll to position [30, 0]
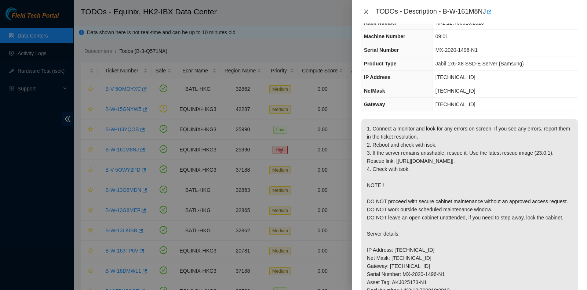
drag, startPoint x: 365, startPoint y: 12, endPoint x: 367, endPoint y: 15, distance: 3.8
click at [366, 12] on icon "close" at bounding box center [366, 12] width 6 height 6
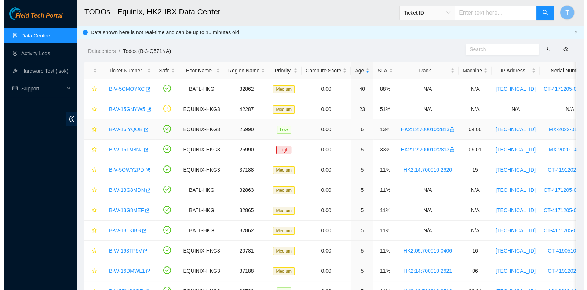
scroll to position [38, 0]
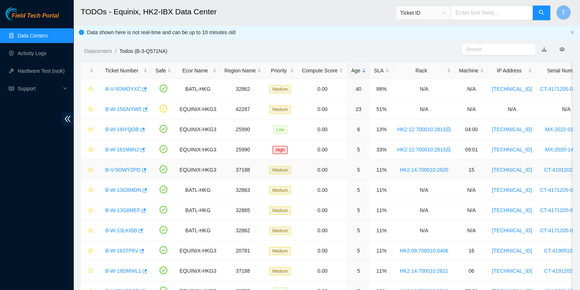
click at [117, 167] on link "B-V-5OWY2PD" at bounding box center [122, 170] width 35 height 6
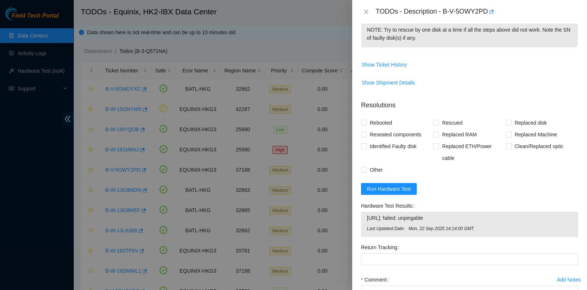
scroll to position [259, 0]
click at [394, 195] on form "Resolutions Rebooted Rescued Replaced disk Reseated components Replaced RAM Rep…" at bounding box center [469, 219] width 217 height 252
click at [396, 188] on span "Run Hardware Test" at bounding box center [389, 187] width 44 height 8
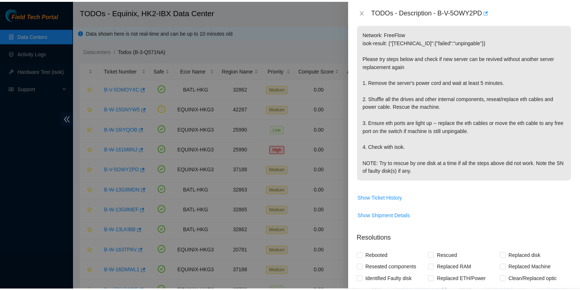
scroll to position [124, 0]
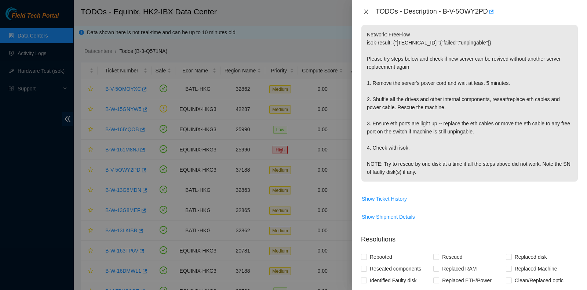
click at [368, 14] on icon "close" at bounding box center [366, 12] width 6 height 6
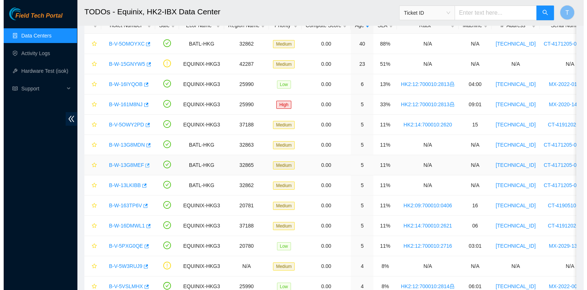
scroll to position [46, 0]
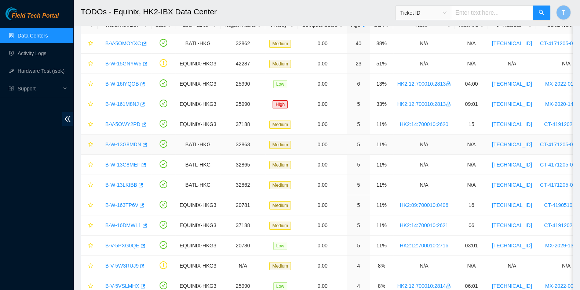
click at [124, 143] on link "B-W-13G8MDN" at bounding box center [123, 144] width 36 height 6
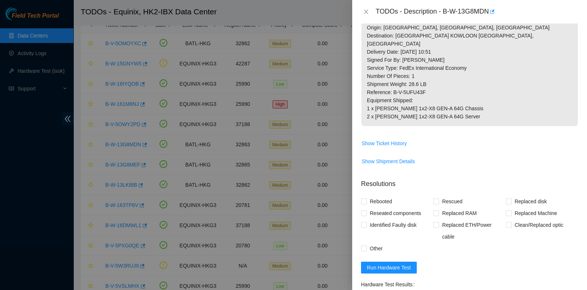
scroll to position [384, 0]
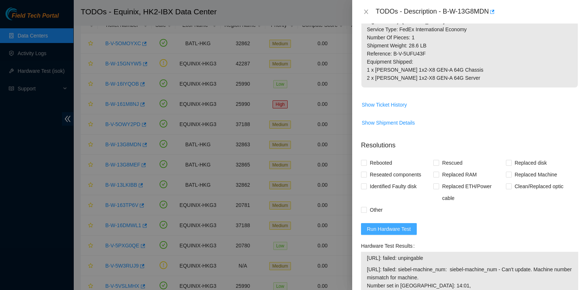
click at [393, 225] on span "Run Hardware Test" at bounding box center [389, 229] width 44 height 8
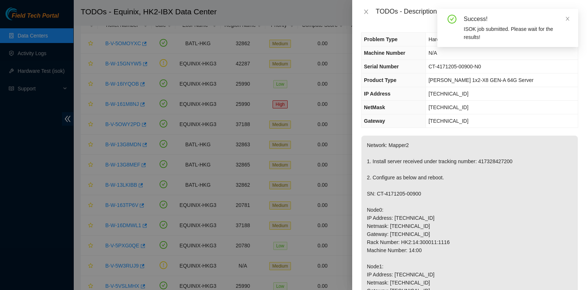
scroll to position [0, 0]
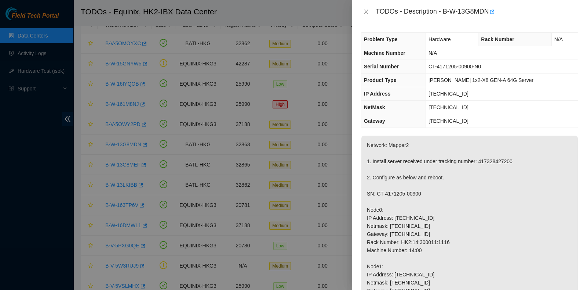
click at [1, 172] on div at bounding box center [293, 145] width 587 height 290
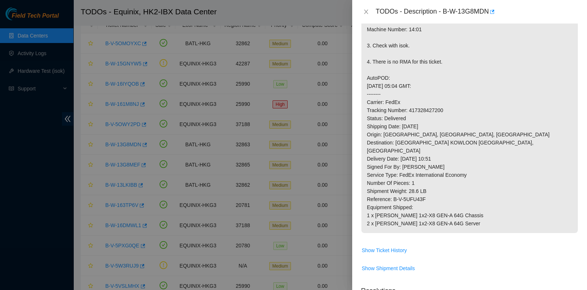
scroll to position [277, 0]
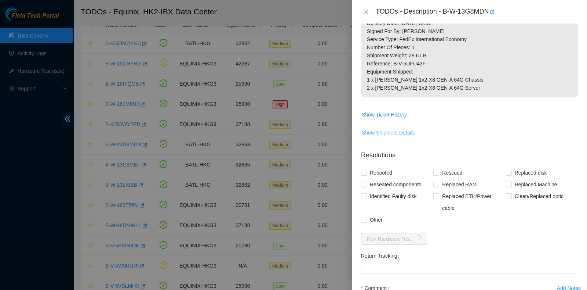
click at [397, 128] on span "Show Shipment Details" at bounding box center [388, 132] width 53 height 8
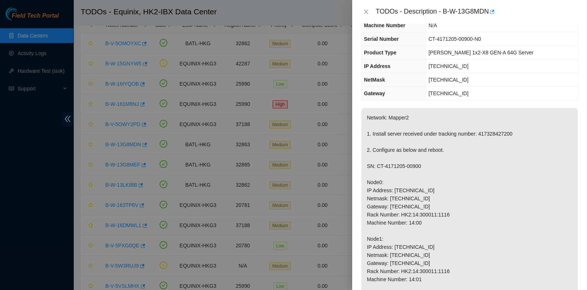
scroll to position [0, 0]
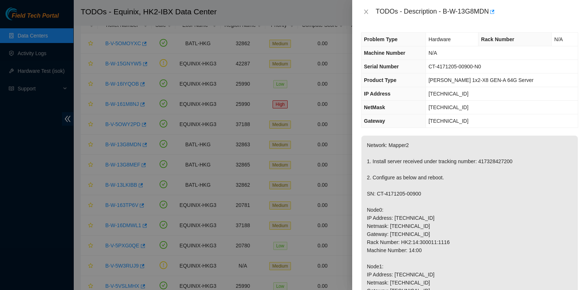
click at [6, 162] on div at bounding box center [293, 145] width 587 height 290
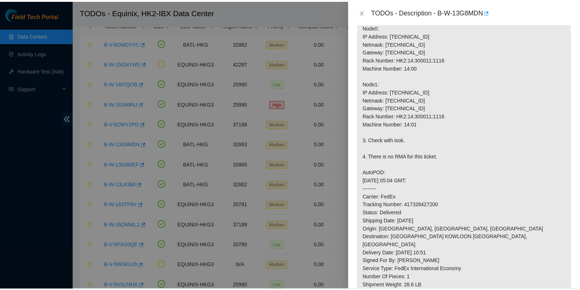
scroll to position [183, 0]
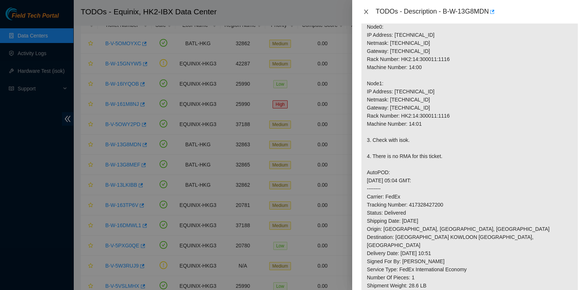
click at [367, 8] on button "Close" at bounding box center [366, 11] width 10 height 7
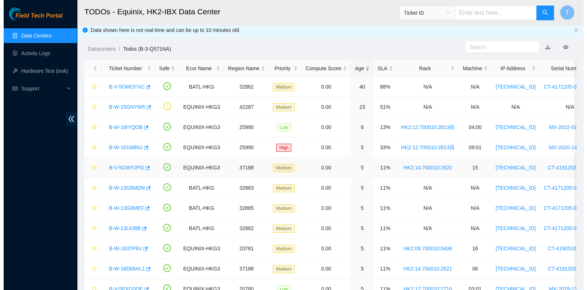
scroll to position [0, 0]
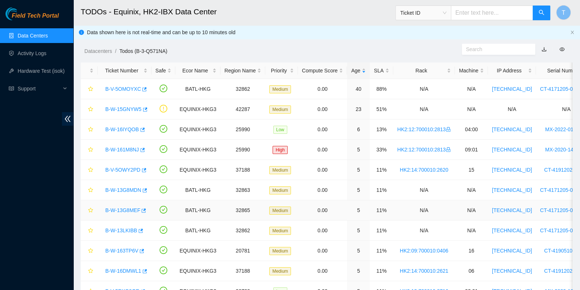
click at [121, 210] on link "B-W-13G8MEF" at bounding box center [122, 210] width 35 height 6
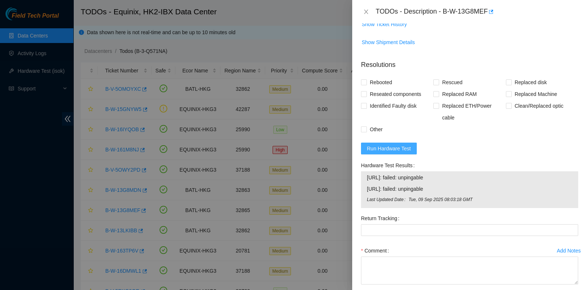
click at [388, 144] on span "Run Hardware Test" at bounding box center [389, 148] width 44 height 8
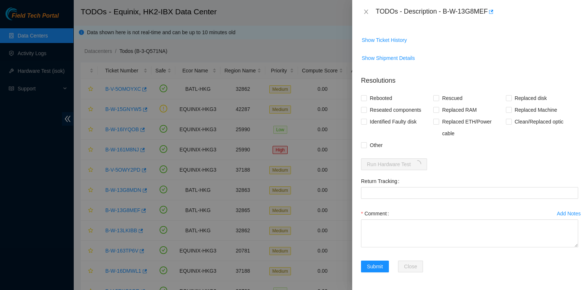
scroll to position [478, 0]
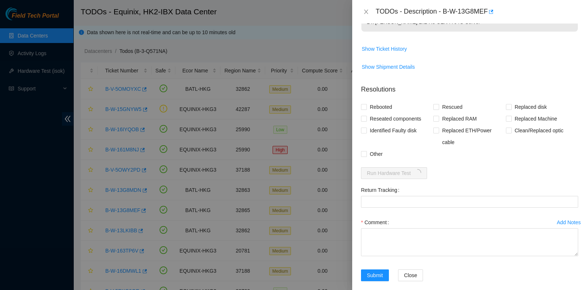
click at [29, 152] on div at bounding box center [293, 145] width 587 height 290
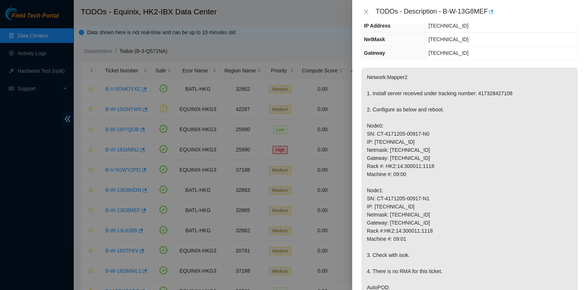
scroll to position [66, 0]
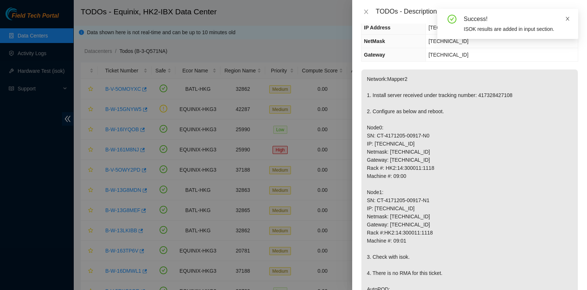
click at [567, 19] on icon "close" at bounding box center [568, 19] width 4 height 4
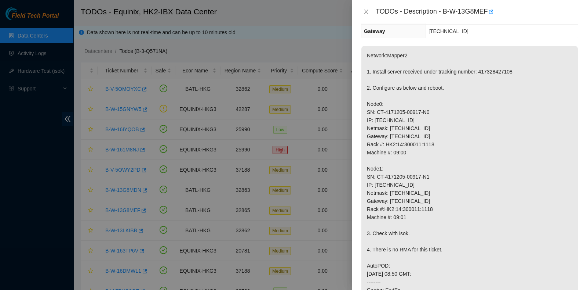
scroll to position [91, 0]
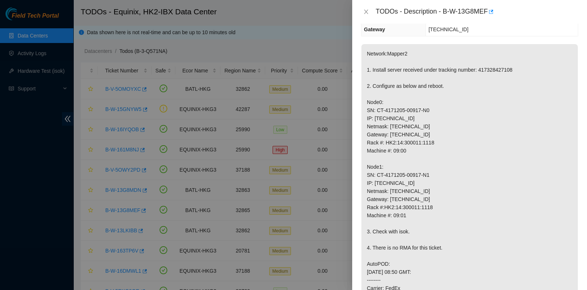
click at [29, 172] on div at bounding box center [293, 145] width 587 height 290
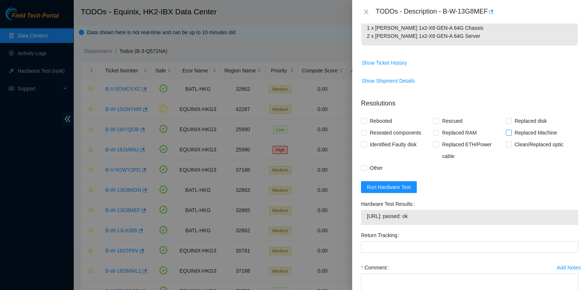
click at [530, 127] on span "Replaced Machine" at bounding box center [536, 133] width 48 height 12
click at [511, 130] on input "Replaced Machine" at bounding box center [508, 132] width 5 height 5
checkbox input "true"
click at [456, 116] on span "Rescued" at bounding box center [452, 122] width 26 height 12
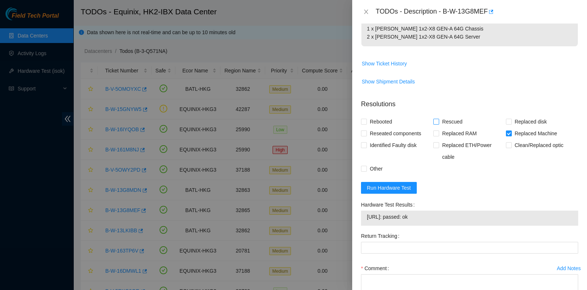
click at [439, 119] on input "Rescued" at bounding box center [435, 121] width 5 height 5
checkbox input "true"
click at [367, 116] on span "Rebooted" at bounding box center [381, 122] width 28 height 12
click at [366, 119] on input "Rebooted" at bounding box center [363, 121] width 5 height 5
checkbox input "true"
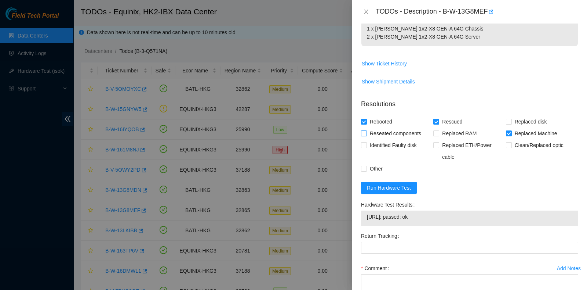
click at [374, 129] on span "Reseated components" at bounding box center [395, 133] width 57 height 12
click at [366, 130] on input "Reseated components" at bounding box center [363, 132] width 5 height 5
checkbox input "true"
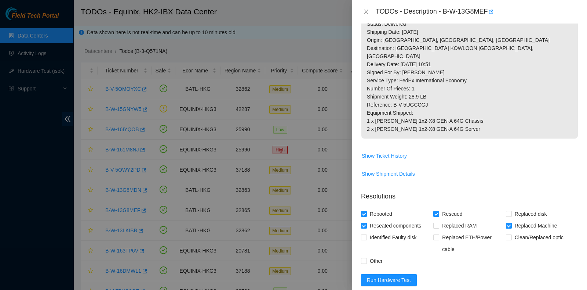
scroll to position [509, 0]
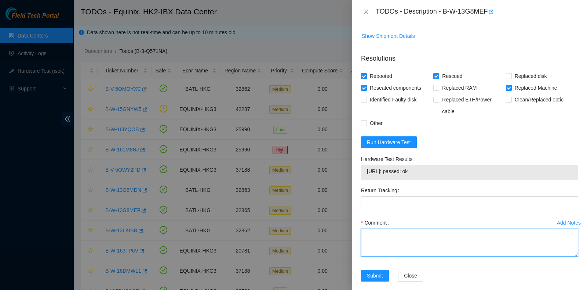
click at [413, 237] on textarea "Comment" at bounding box center [469, 242] width 217 height 28
type textarea "pass ok"
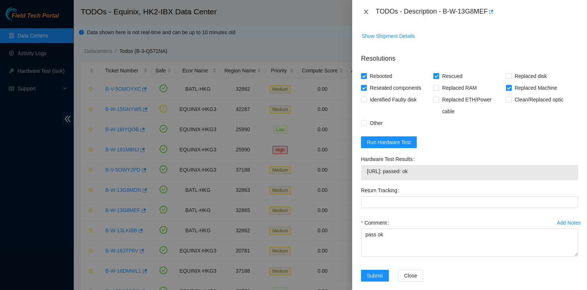
click at [366, 11] on icon "close" at bounding box center [366, 12] width 4 height 4
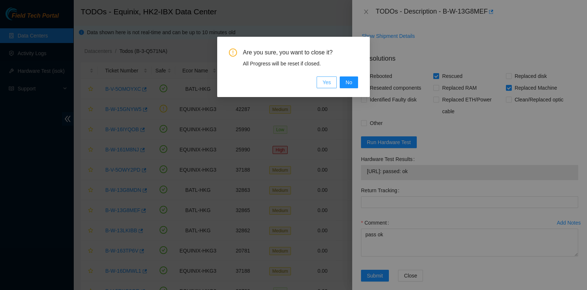
click at [331, 83] on div "Are you sure, you want to close it? All Progress will be reset if closed. Yes No" at bounding box center [293, 67] width 153 height 60
click at [329, 81] on span "Yes" at bounding box center [327, 82] width 8 height 8
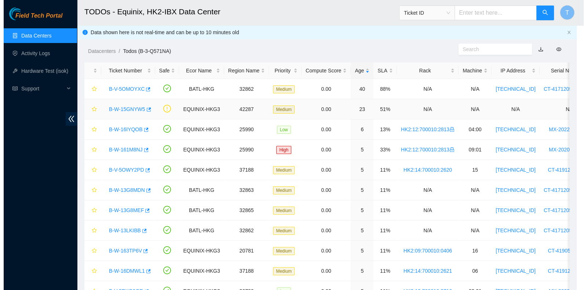
scroll to position [186, 0]
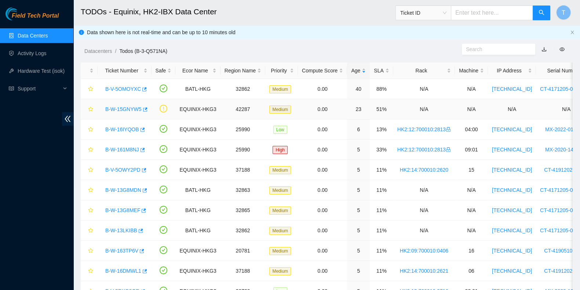
click at [117, 106] on link "B-W-15GNYW5" at bounding box center [123, 109] width 36 height 6
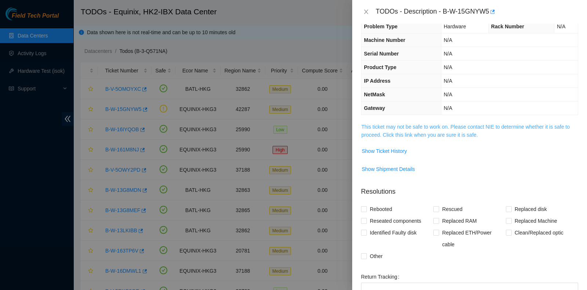
scroll to position [0, 0]
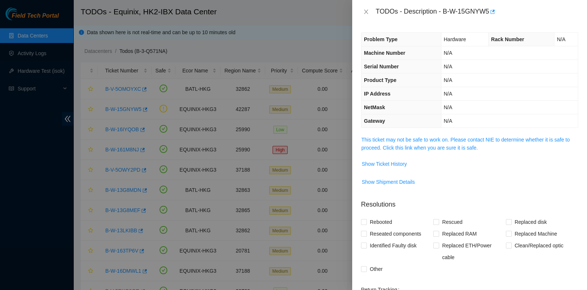
click at [450, 152] on td "This ticket may not be safe to work on. Please contact NIE to determine whether…" at bounding box center [469, 146] width 217 height 22
click at [452, 143] on link "This ticket may not be safe to work on. Please contact NIE to determine whether…" at bounding box center [465, 144] width 208 height 14
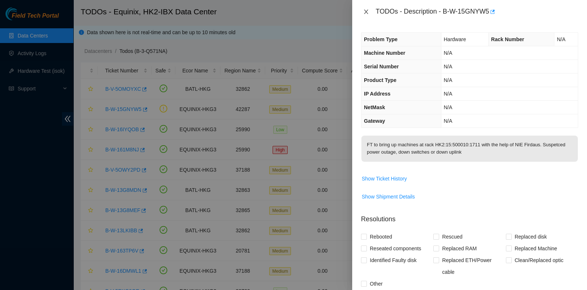
click at [367, 9] on icon "close" at bounding box center [366, 12] width 6 height 6
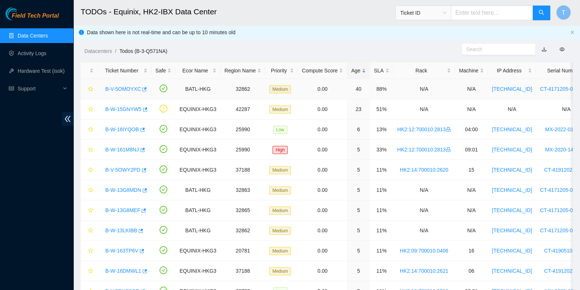
click at [118, 91] on link "B-V-5OMOYXC" at bounding box center [123, 89] width 36 height 6
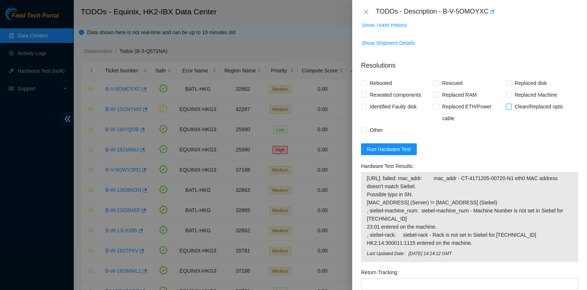
scroll to position [356, 0]
click at [521, 91] on span "Replaced Machine" at bounding box center [536, 95] width 48 height 12
click at [511, 92] on input "Replaced Machine" at bounding box center [508, 94] width 5 height 5
checkbox input "true"
click at [442, 85] on span "Rescued" at bounding box center [452, 83] width 26 height 12
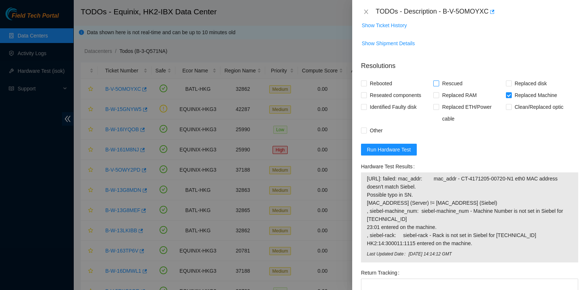
click at [439, 85] on input "Rescued" at bounding box center [435, 82] width 5 height 5
checkbox input "true"
click at [367, 87] on span "Rebooted" at bounding box center [381, 83] width 28 height 12
click at [366, 86] on input "Rebooted" at bounding box center [363, 82] width 5 height 5
checkbox input "true"
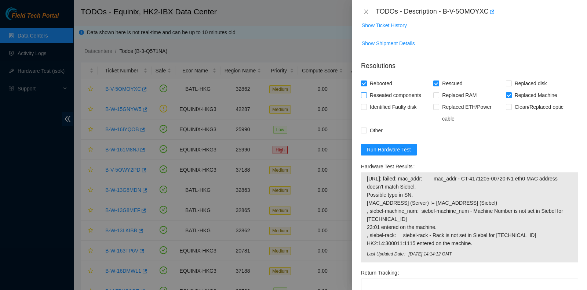
click at [380, 99] on span "Reseated components" at bounding box center [395, 95] width 57 height 12
click at [366, 97] on input "Reseated components" at bounding box center [363, 94] width 5 height 5
checkbox input "true"
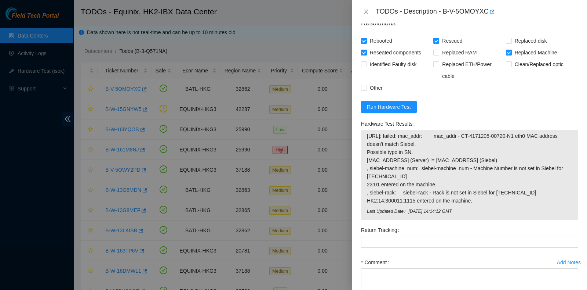
scroll to position [447, 0]
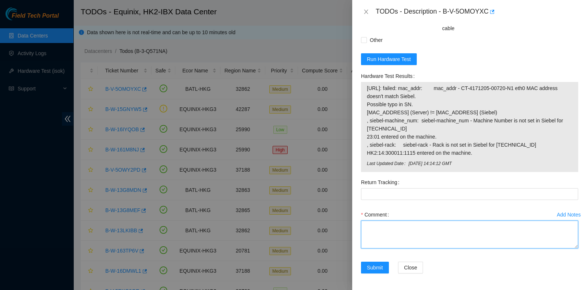
click at [403, 242] on textarea "Comment" at bounding box center [469, 234] width 217 height 28
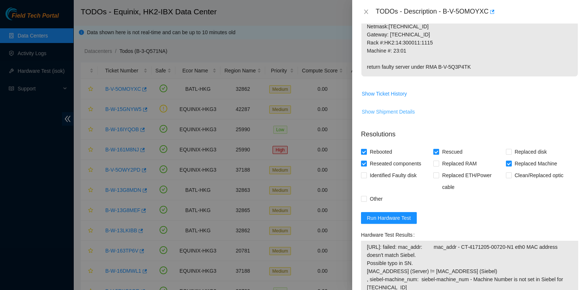
scroll to position [289, 0]
type textarea "pass ok"
click at [378, 107] on span "Show Shipment Details" at bounding box center [388, 111] width 53 height 8
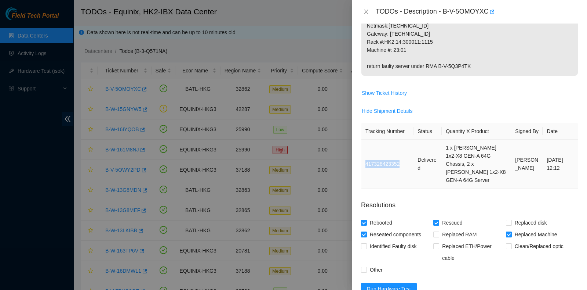
drag, startPoint x: 400, startPoint y: 164, endPoint x: 364, endPoint y: 158, distance: 36.4
click at [364, 158] on td "417328423352" at bounding box center [387, 163] width 52 height 49
click at [392, 87] on button "Show Ticket History" at bounding box center [384, 93] width 46 height 12
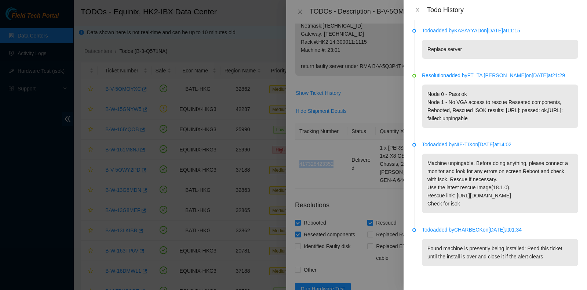
scroll to position [662, 0]
click at [414, 9] on button "Close" at bounding box center [417, 10] width 10 height 7
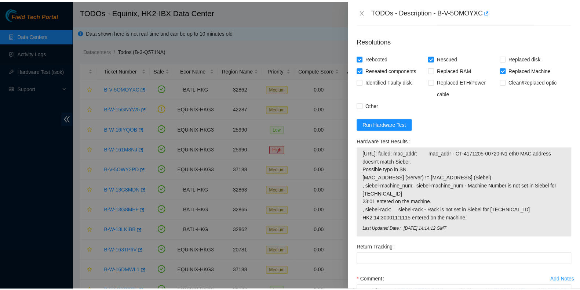
scroll to position [510, 0]
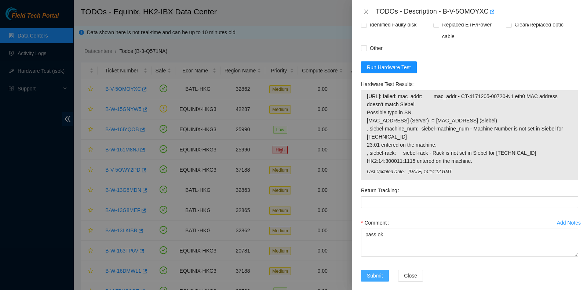
click at [385, 269] on button "Submit" at bounding box center [375, 275] width 28 height 12
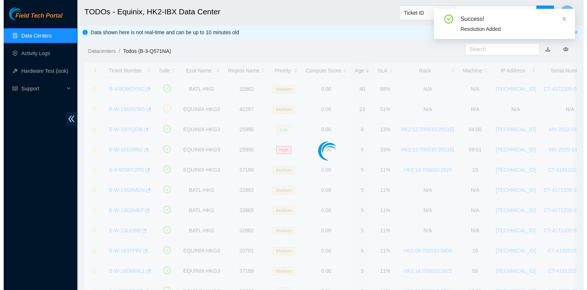
scroll to position [175, 0]
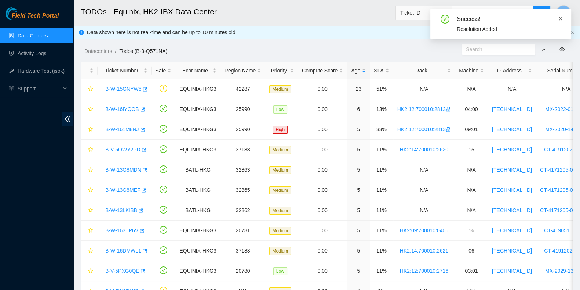
click at [561, 16] on icon "close" at bounding box center [560, 18] width 5 height 5
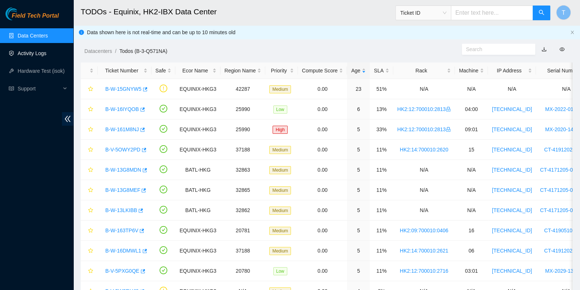
click at [47, 50] on link "Activity Logs" at bounding box center [32, 53] width 29 height 6
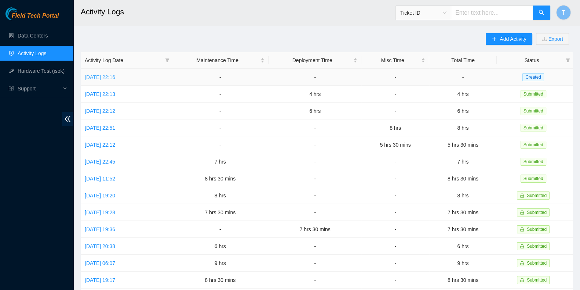
click at [98, 79] on link "[DATE] 22:16" at bounding box center [100, 77] width 30 height 6
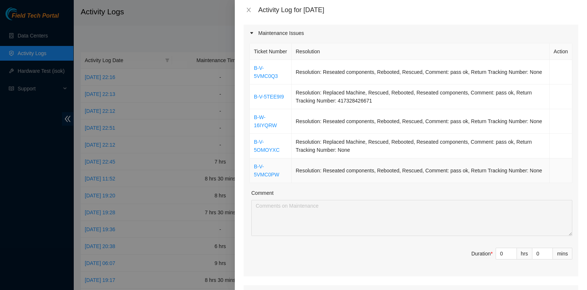
scroll to position [92, 0]
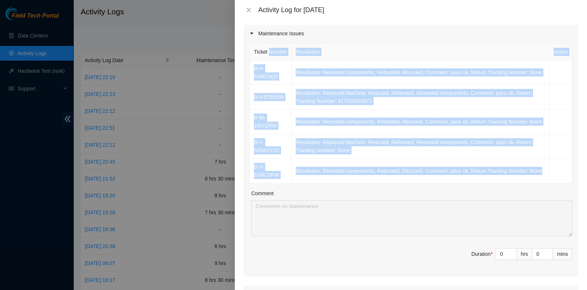
drag, startPoint x: 539, startPoint y: 183, endPoint x: 250, endPoint y: 65, distance: 312.9
click at [250, 65] on table "Ticket Number Resolution Action B-V-5VMC0Q3 Resolution: Reseated components, Re…" at bounding box center [411, 113] width 323 height 140
copy table "Number Resolution Action B-V-5VMC0Q3 Resolution: Reseated components, Rebooted,…"
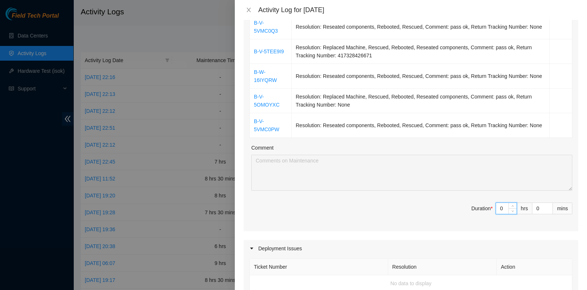
scroll to position [138, 0]
drag, startPoint x: 500, startPoint y: 213, endPoint x: 482, endPoint y: 212, distance: 18.0
click at [482, 212] on span "Duration * 0 hrs 0 mins" at bounding box center [411, 212] width 323 height 21
type input "7"
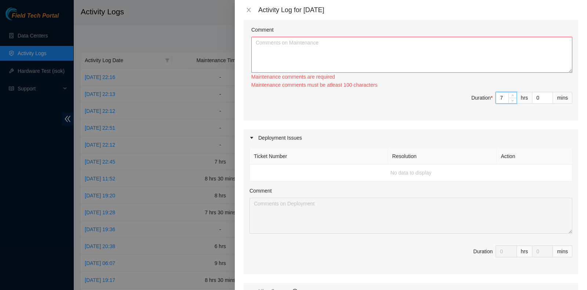
type input "7"
click at [281, 49] on textarea "Comment" at bounding box center [411, 55] width 321 height 36
paste textarea "Number Resolution Action B-V-5VMC0Q3 Resolution: Reseated components, Rebooted,…"
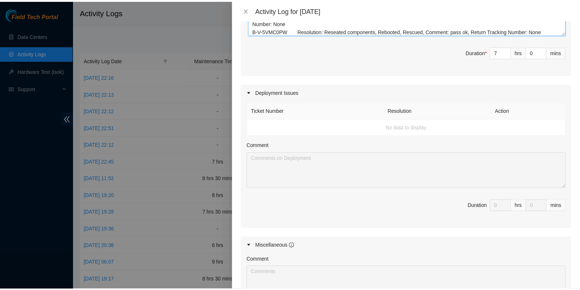
scroll to position [429, 0]
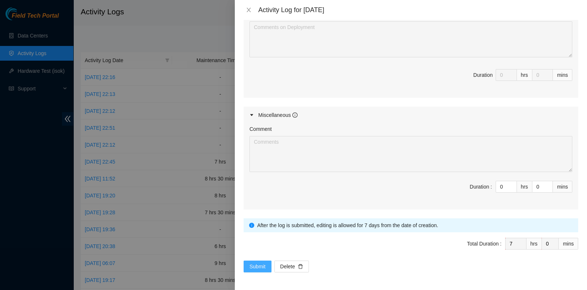
type textarea "Number Resolution Action B-V-5VMC0Q3 Resolution: Reseated components, Rebooted,…"
click at [250, 263] on span "Submit" at bounding box center [258, 266] width 16 height 8
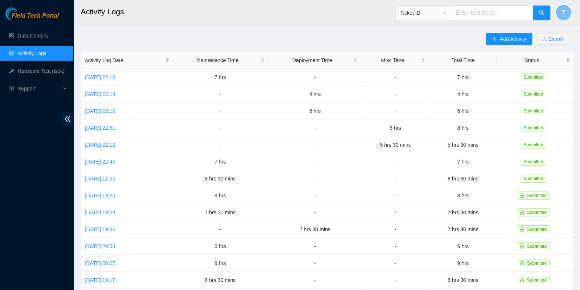
click at [569, 11] on button "T" at bounding box center [563, 12] width 15 height 15
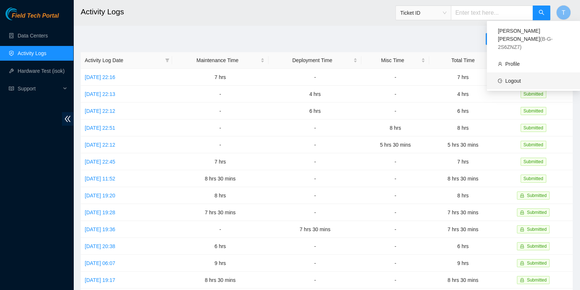
click at [521, 78] on link "Logout" at bounding box center [513, 81] width 16 height 6
